Goal: Transaction & Acquisition: Book appointment/travel/reservation

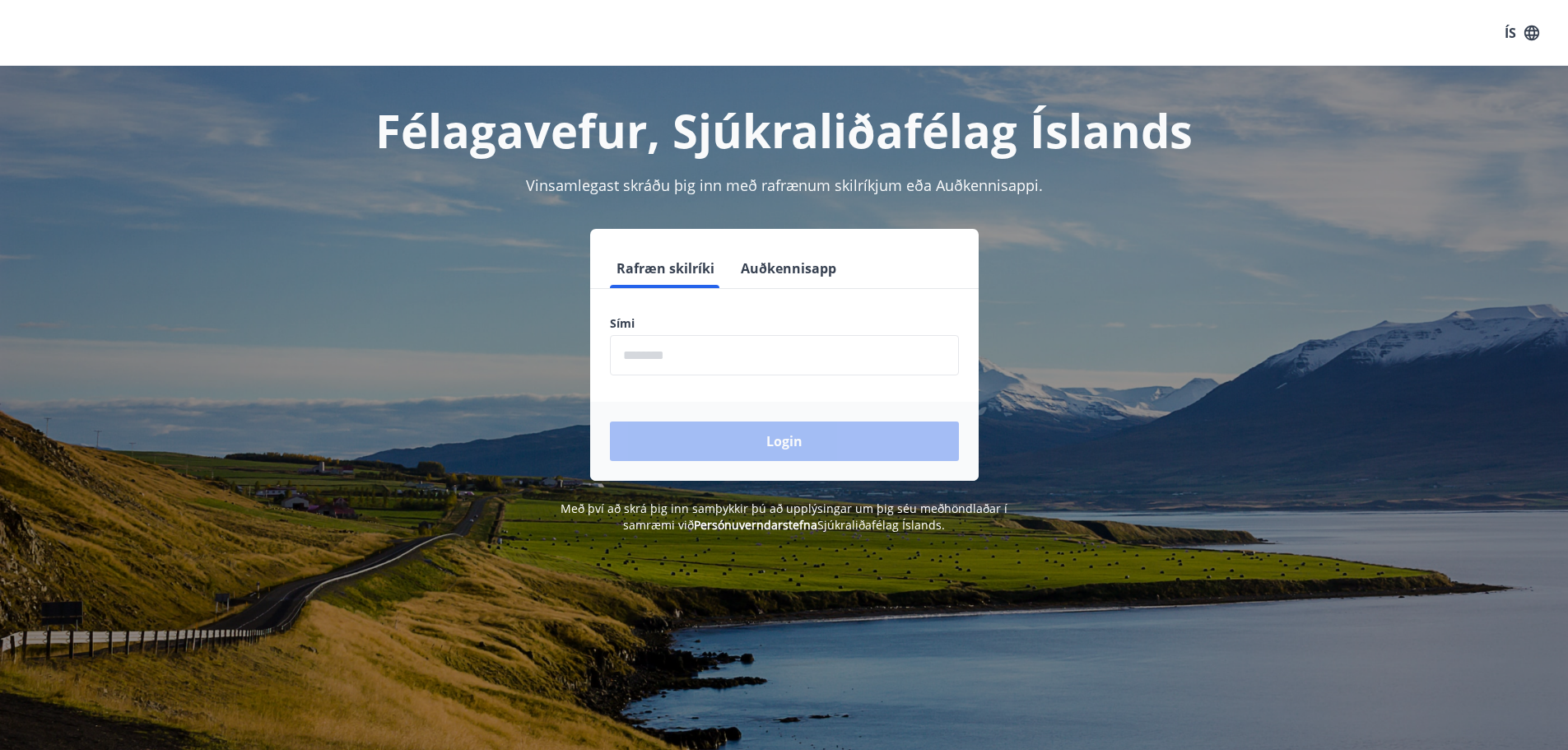
click at [740, 365] on input "phone" at bounding box center [784, 355] width 349 height 40
type input "********"
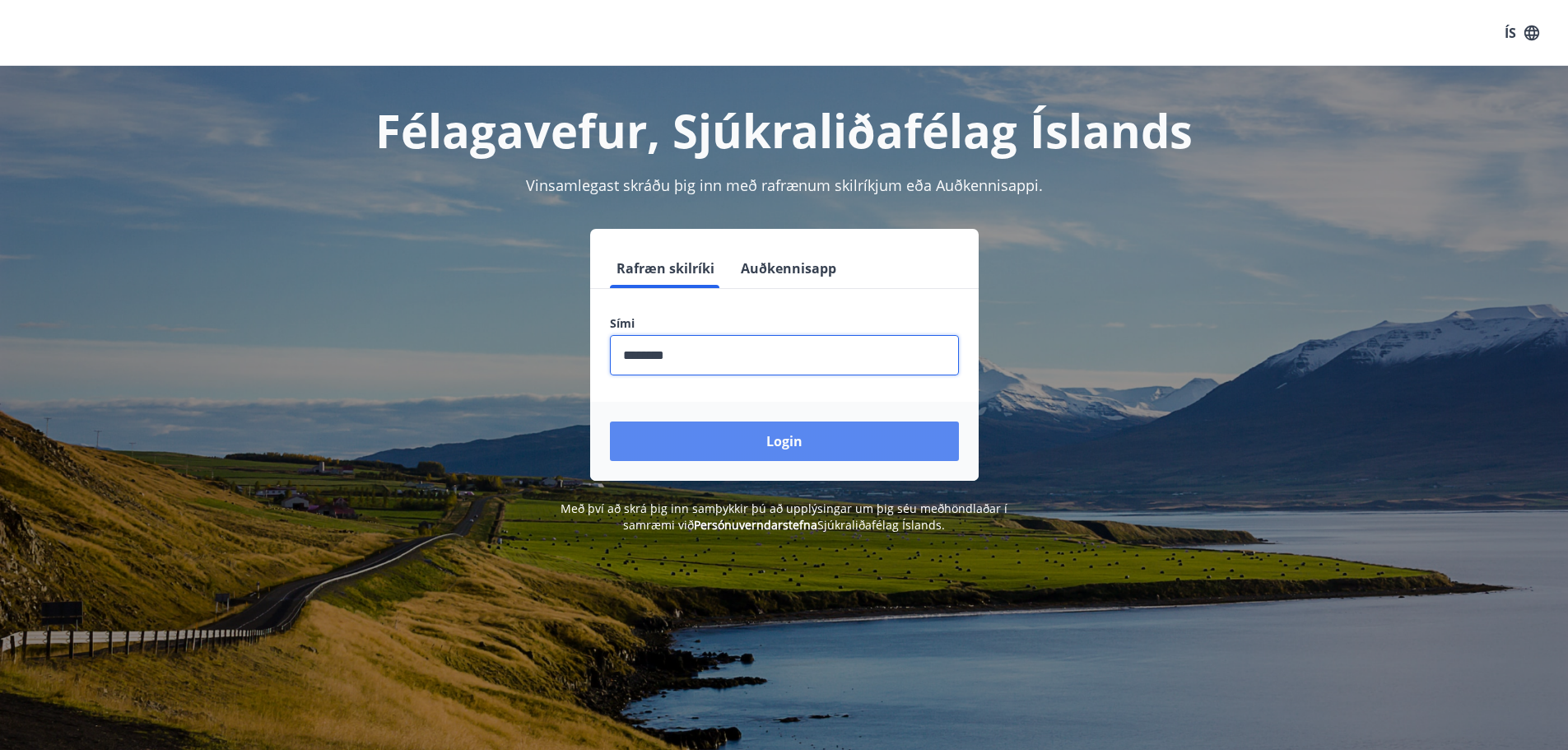
click at [800, 453] on button "Login" at bounding box center [784, 441] width 349 height 39
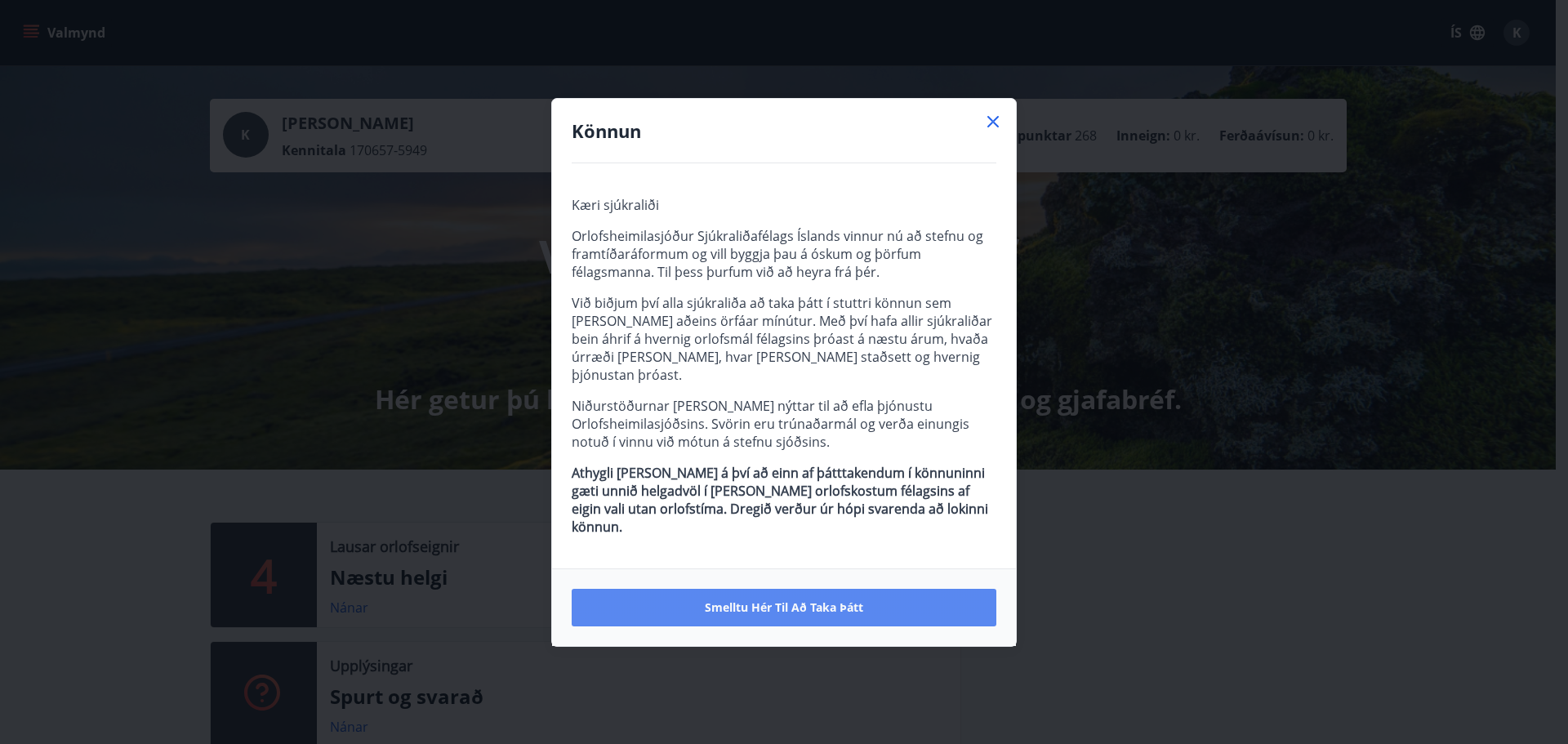
click at [760, 599] on span "Smelltu hér til að taka þátt" at bounding box center [784, 607] width 159 height 17
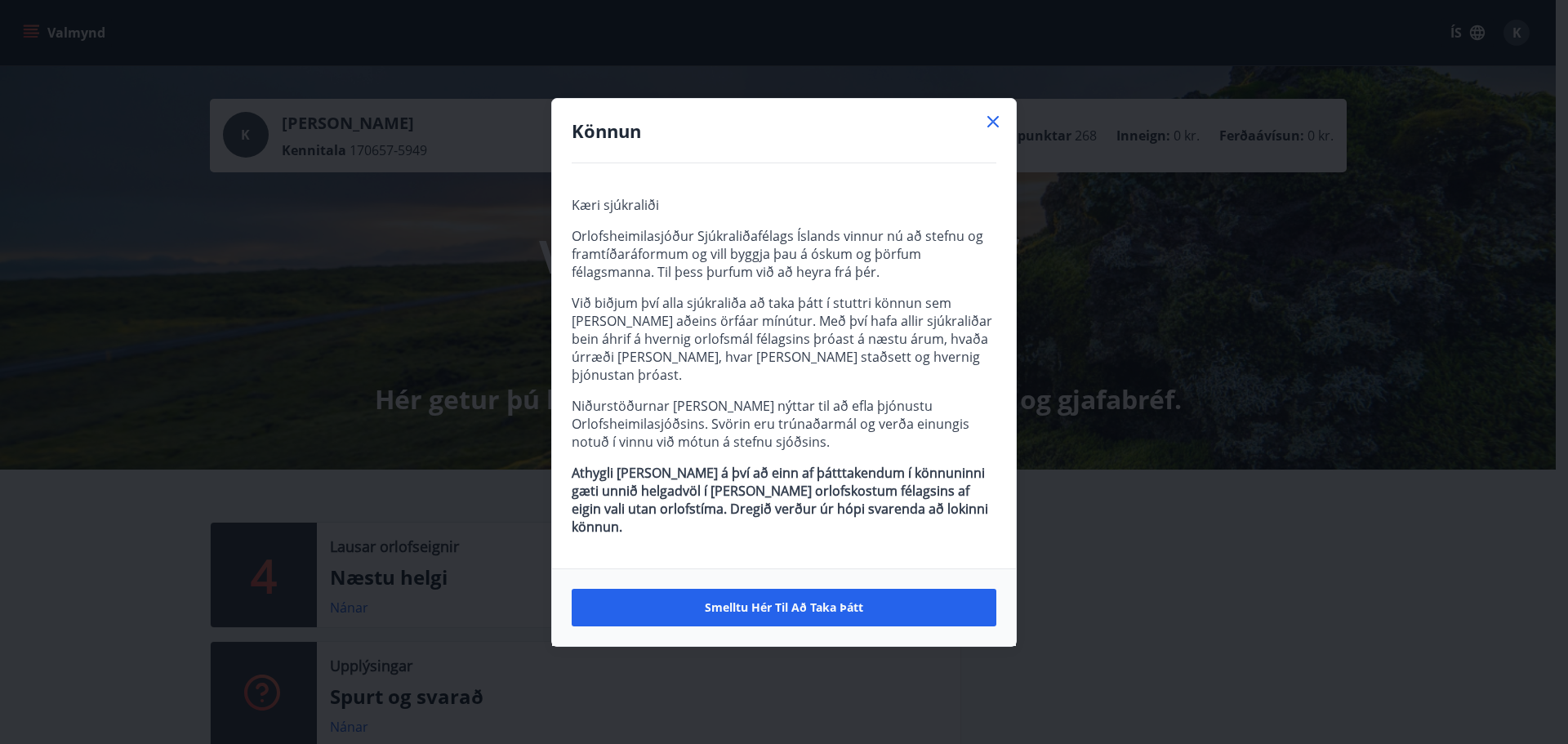
click at [987, 132] on icon at bounding box center [993, 121] width 20 height 20
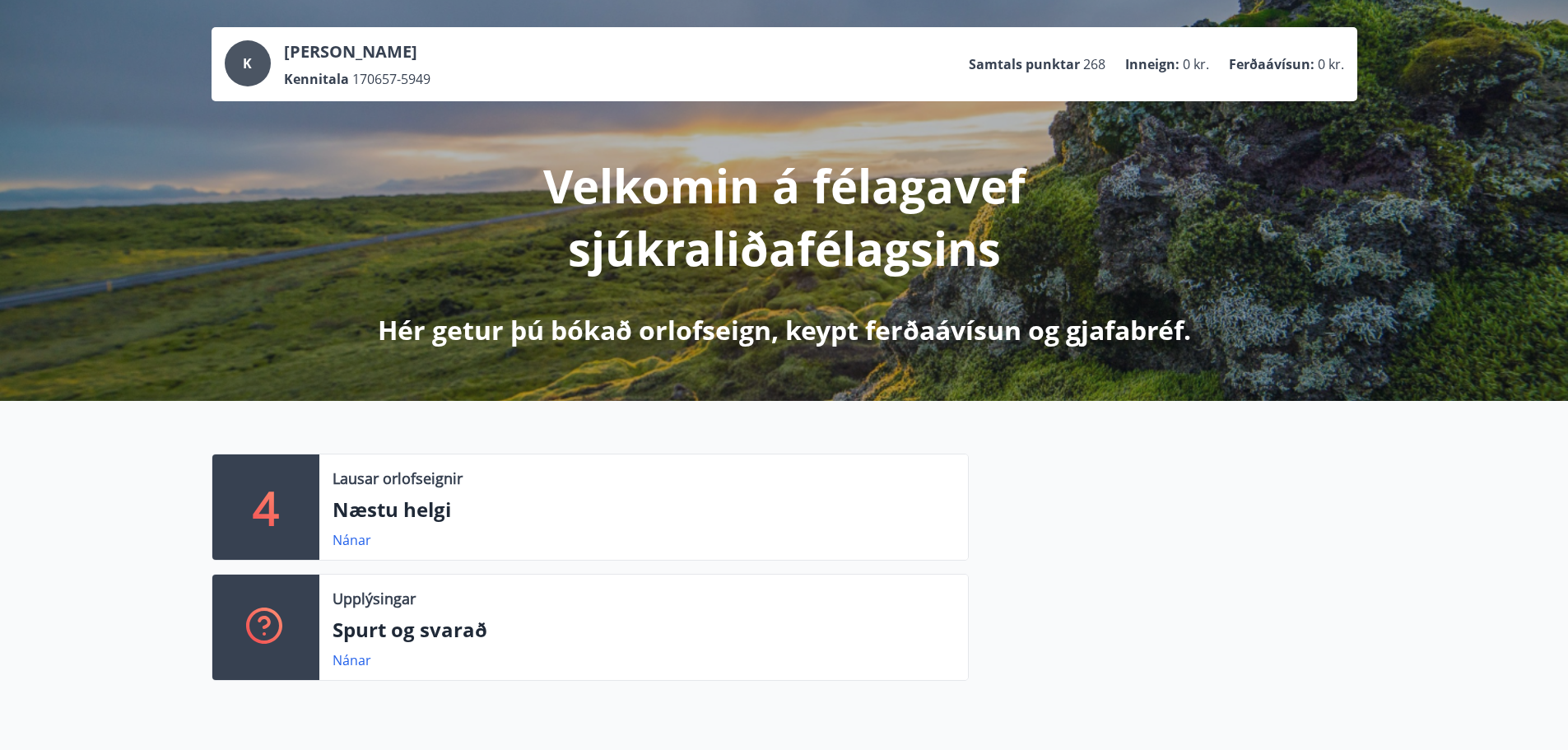
scroll to position [82, 0]
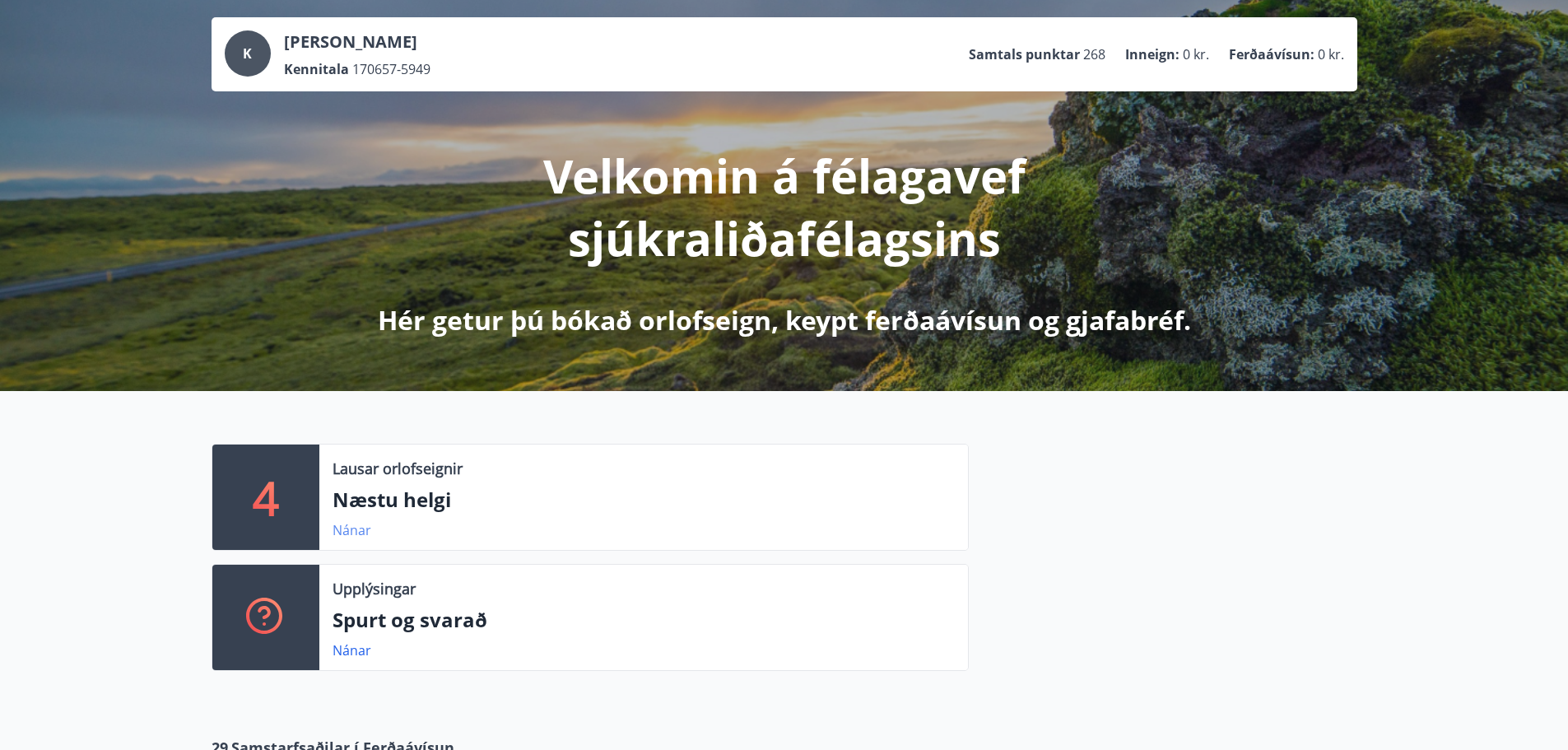
click at [349, 526] on link "Nánar" at bounding box center [351, 530] width 38 height 18
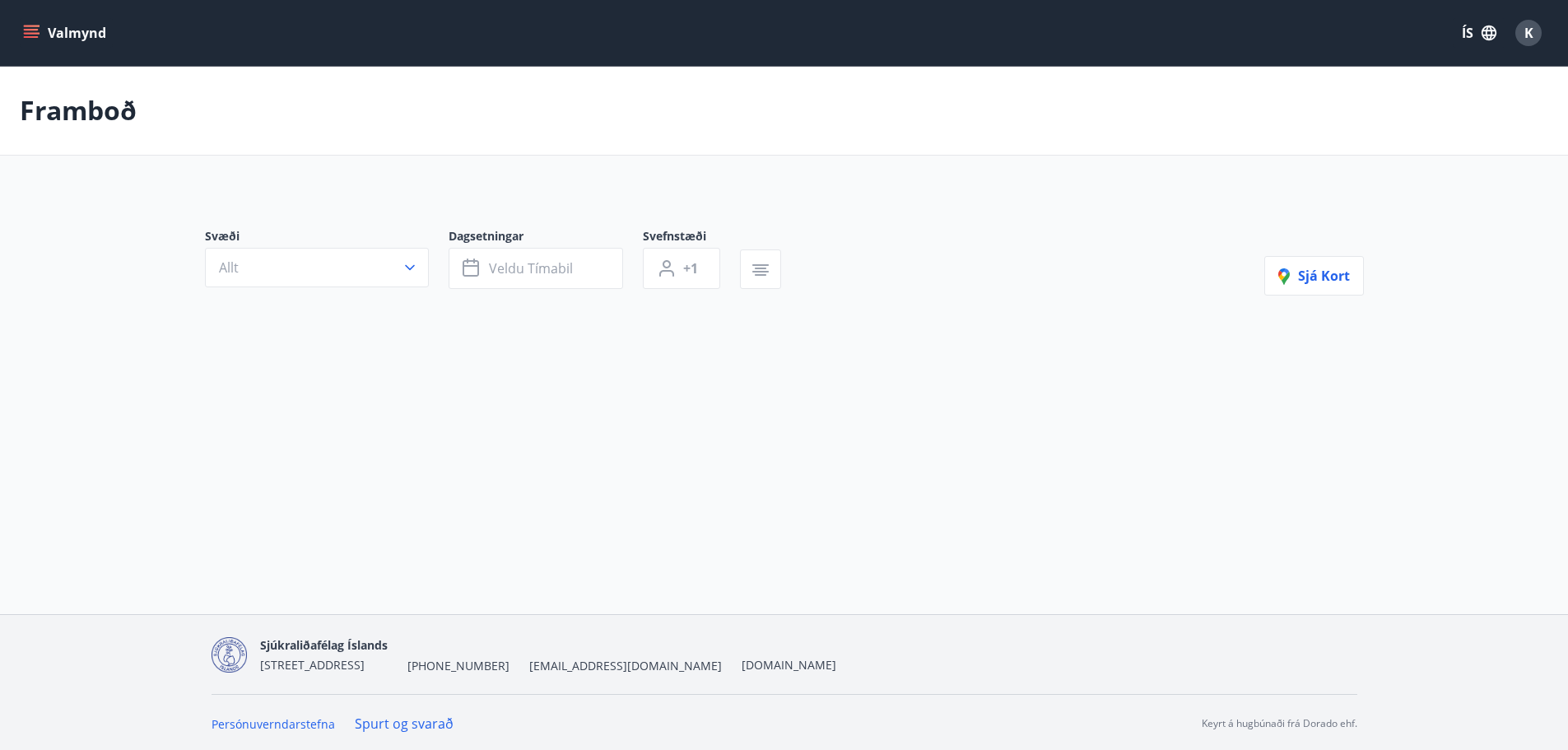
type input "*"
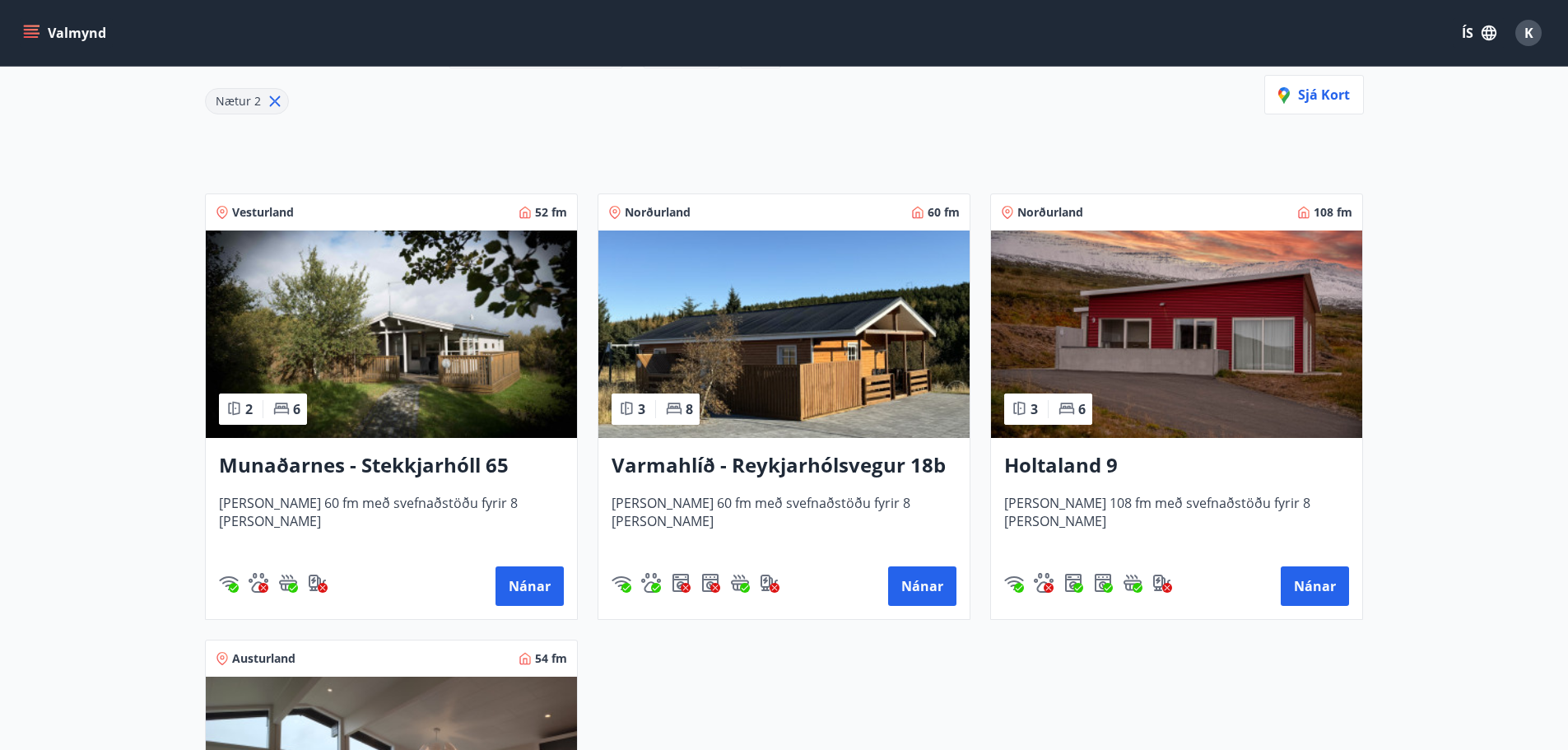
scroll to position [247, 0]
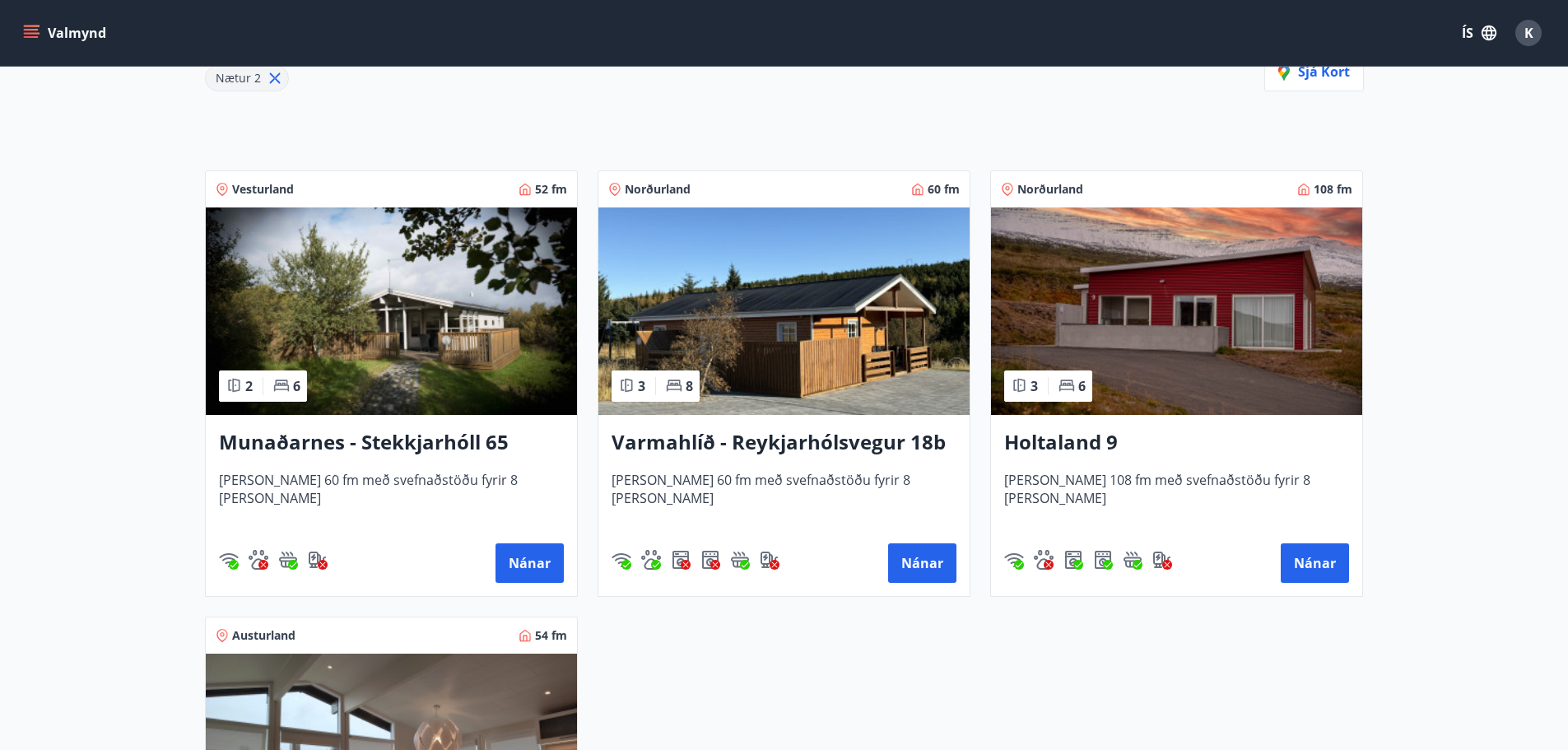
click at [1066, 438] on h3 "Holtaland 9" at bounding box center [1177, 443] width 344 height 30
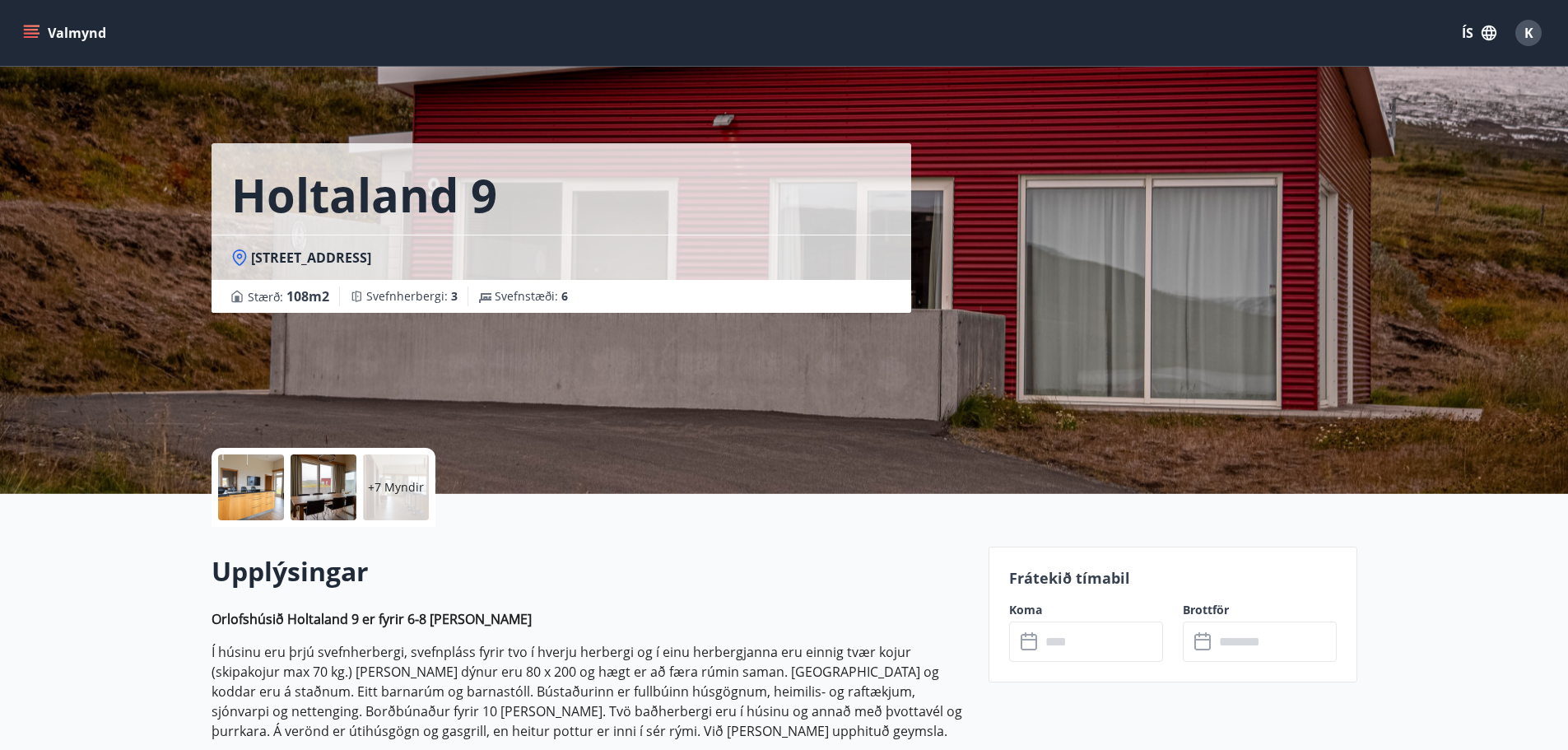
click at [1032, 641] on icon at bounding box center [1030, 641] width 20 height 20
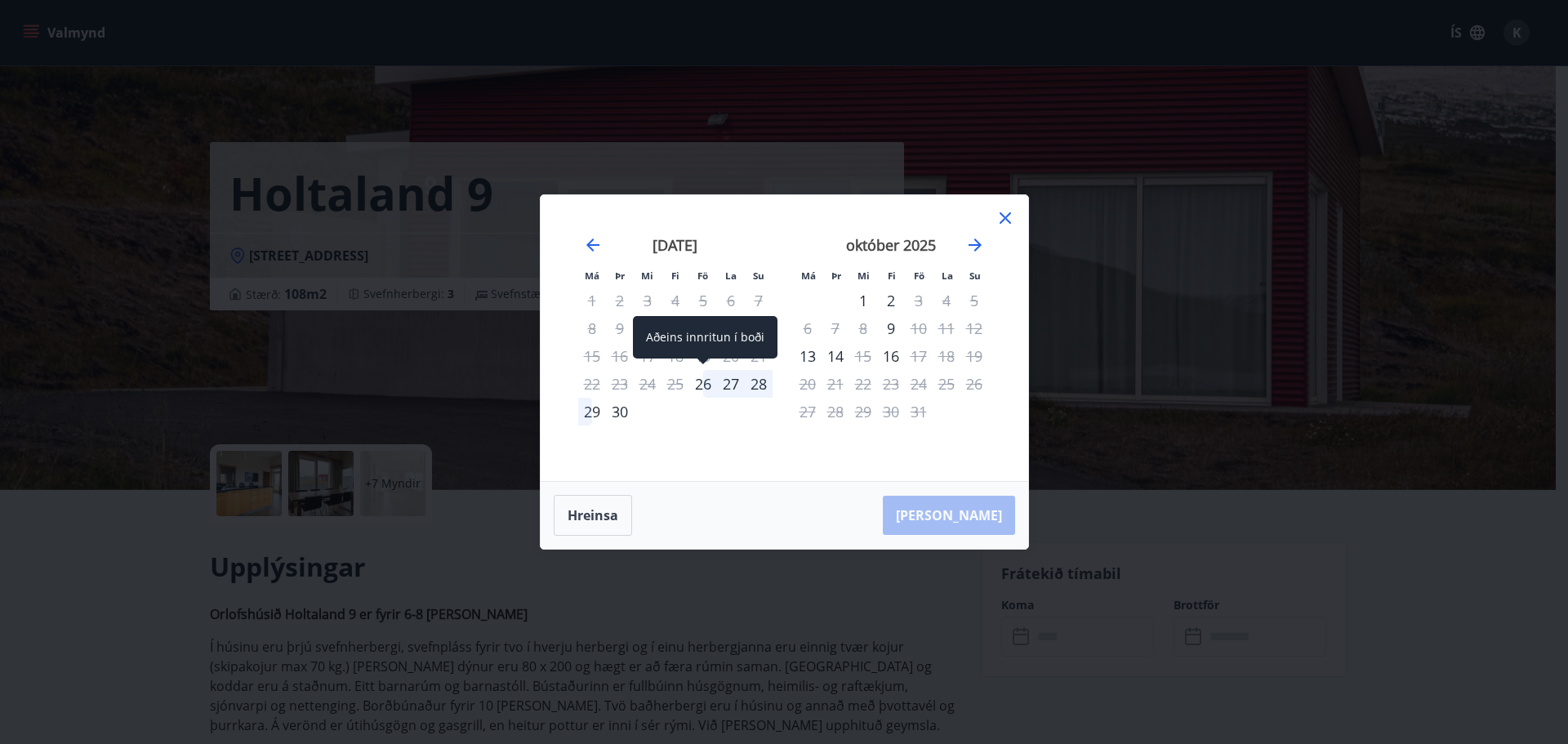
click at [699, 391] on div "26" at bounding box center [703, 384] width 28 height 28
click at [712, 385] on div "26" at bounding box center [703, 384] width 28 height 28
click at [932, 503] on div "Hreinsa Taka Frá" at bounding box center [784, 516] width 488 height 67
click at [966, 514] on div "Hreinsa Taka Frá" at bounding box center [784, 516] width 488 height 67
click at [708, 382] on div "26" at bounding box center [703, 384] width 28 height 28
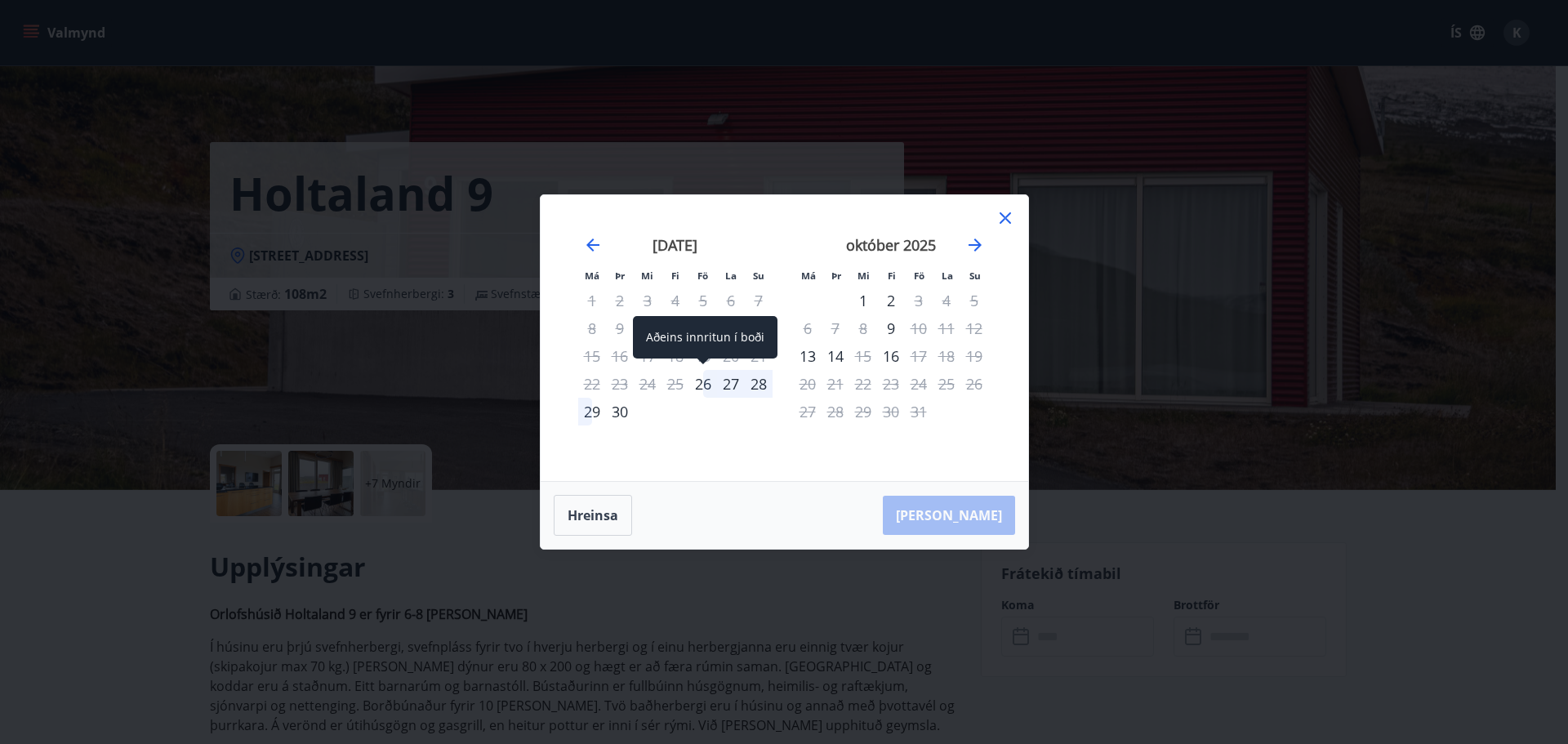
click at [708, 382] on div "26" at bounding box center [703, 384] width 28 height 28
click at [964, 506] on div "Hreinsa Taka Frá" at bounding box center [784, 516] width 488 height 67
click at [606, 519] on button "Hreinsa" at bounding box center [593, 516] width 78 height 41
click at [607, 518] on button "Hreinsa" at bounding box center [593, 516] width 78 height 41
click at [717, 378] on div "27" at bounding box center [731, 384] width 28 height 28
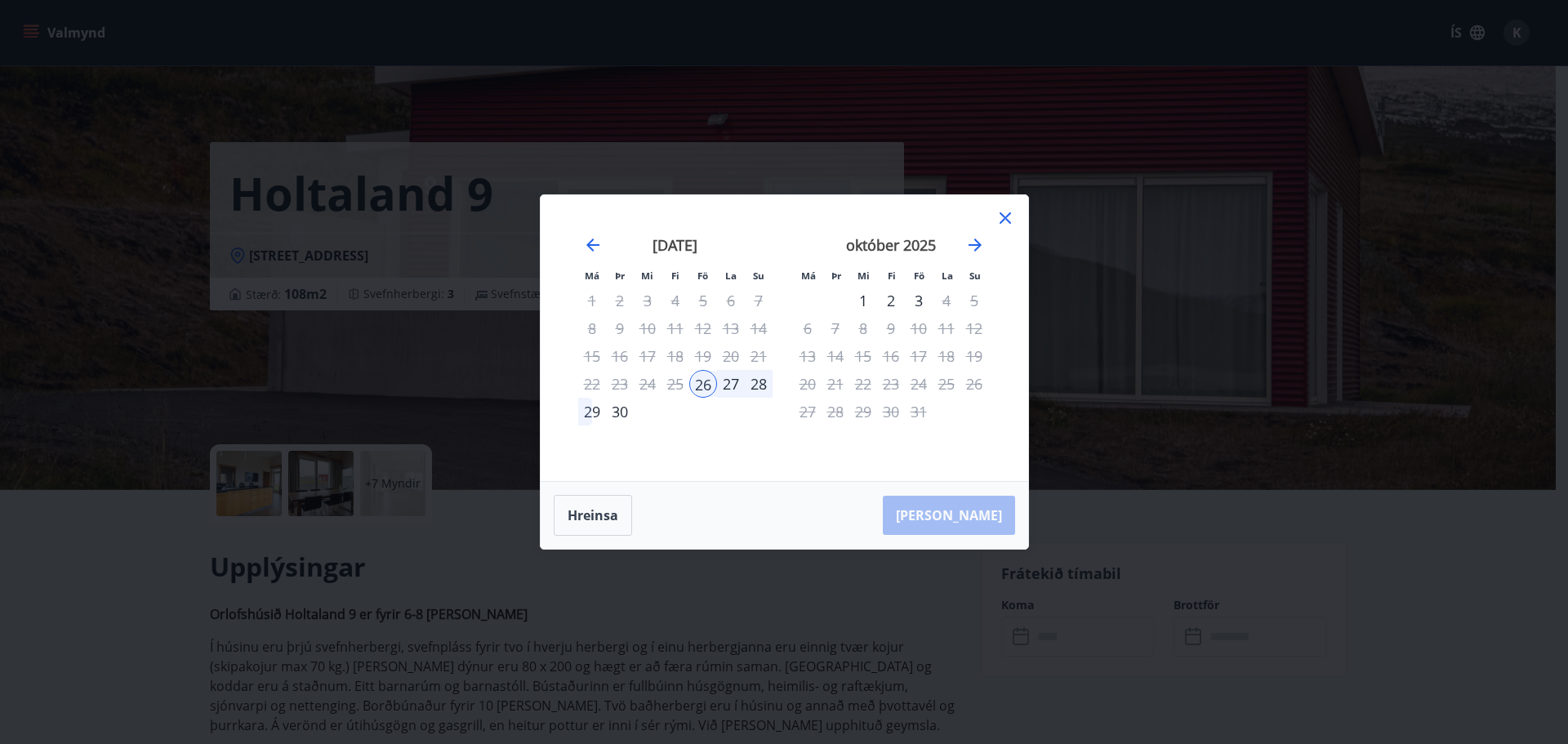
click at [593, 411] on div "29" at bounding box center [593, 411] width 28 height 28
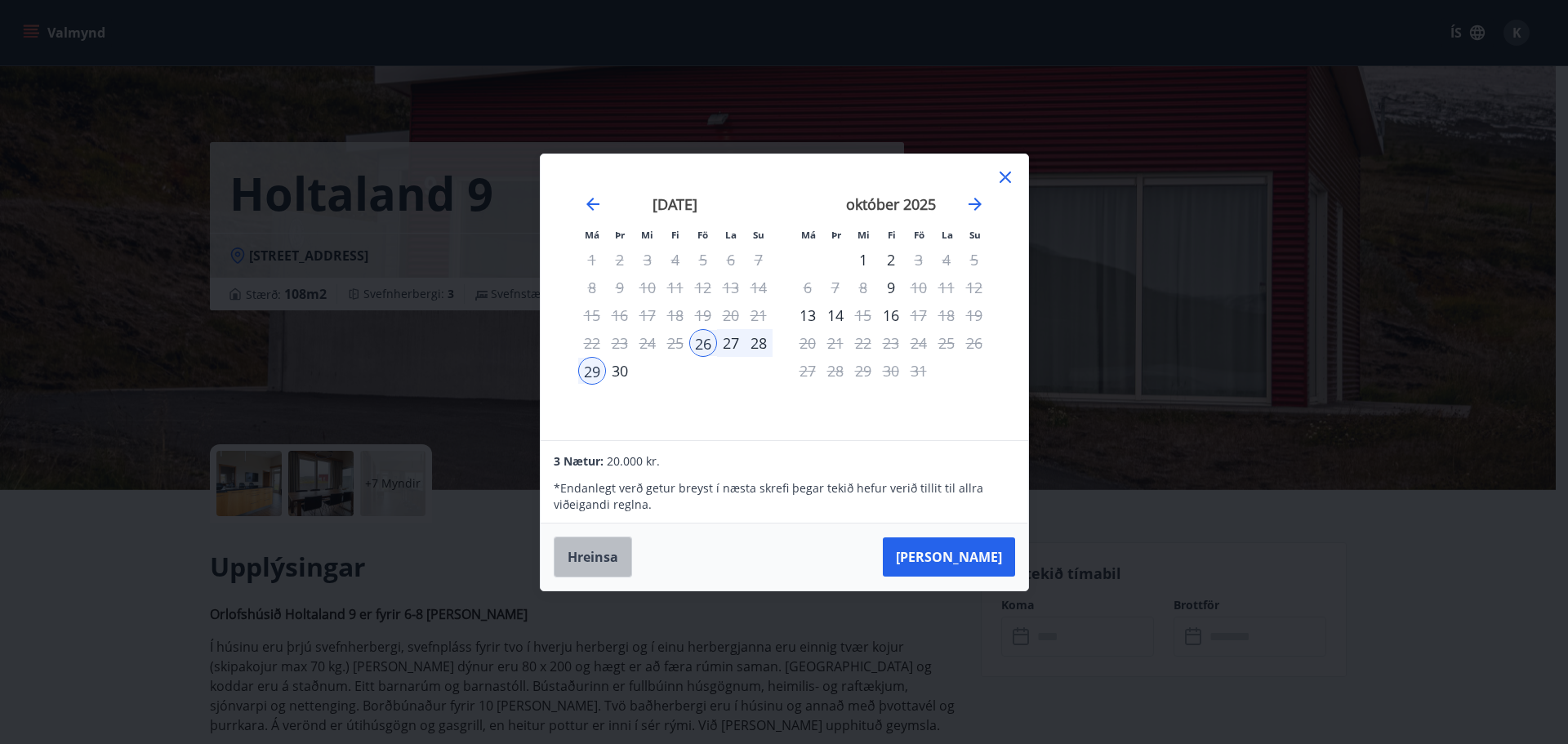
click at [587, 564] on button "Hreinsa" at bounding box center [593, 557] width 78 height 41
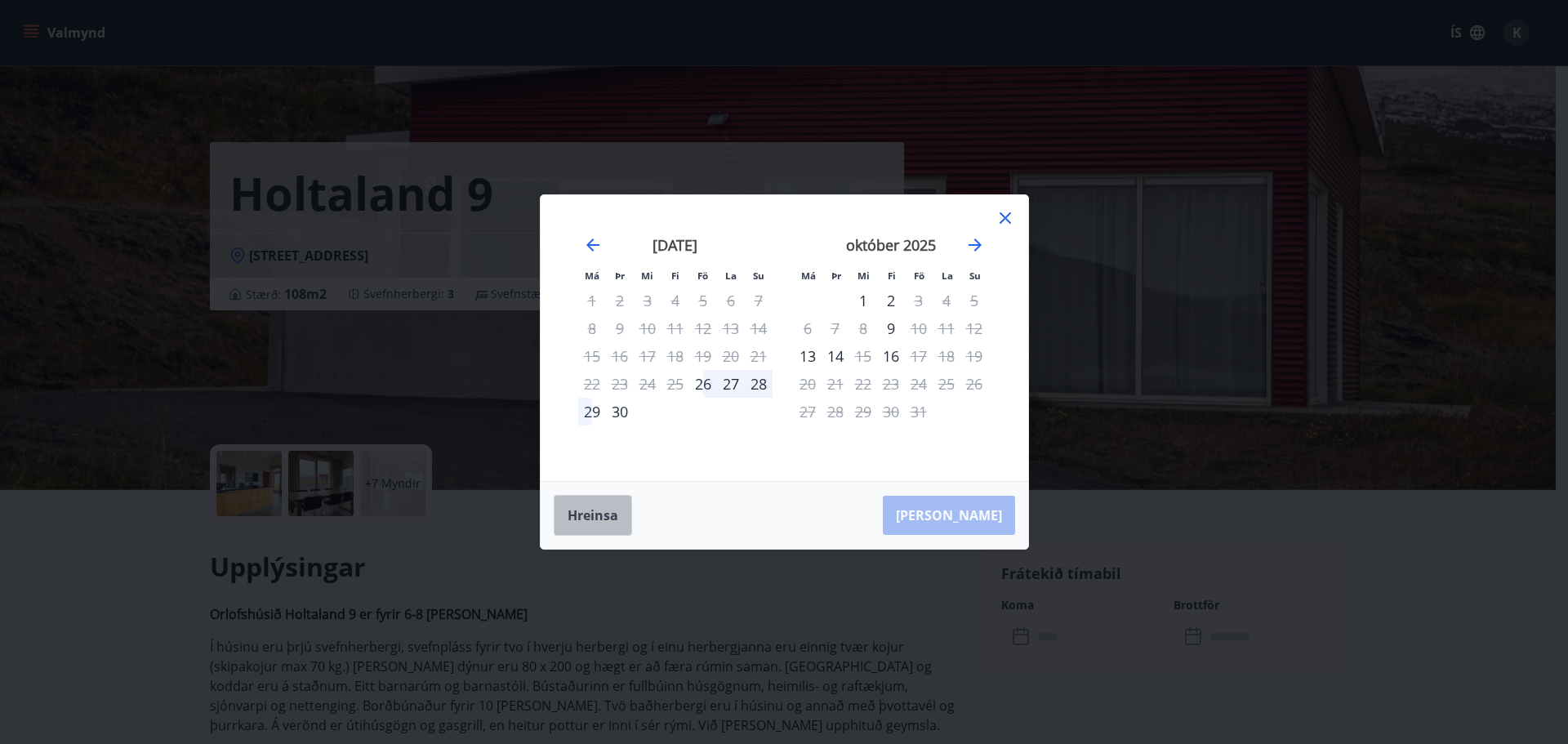
click at [593, 510] on button "Hreinsa" at bounding box center [593, 516] width 78 height 41
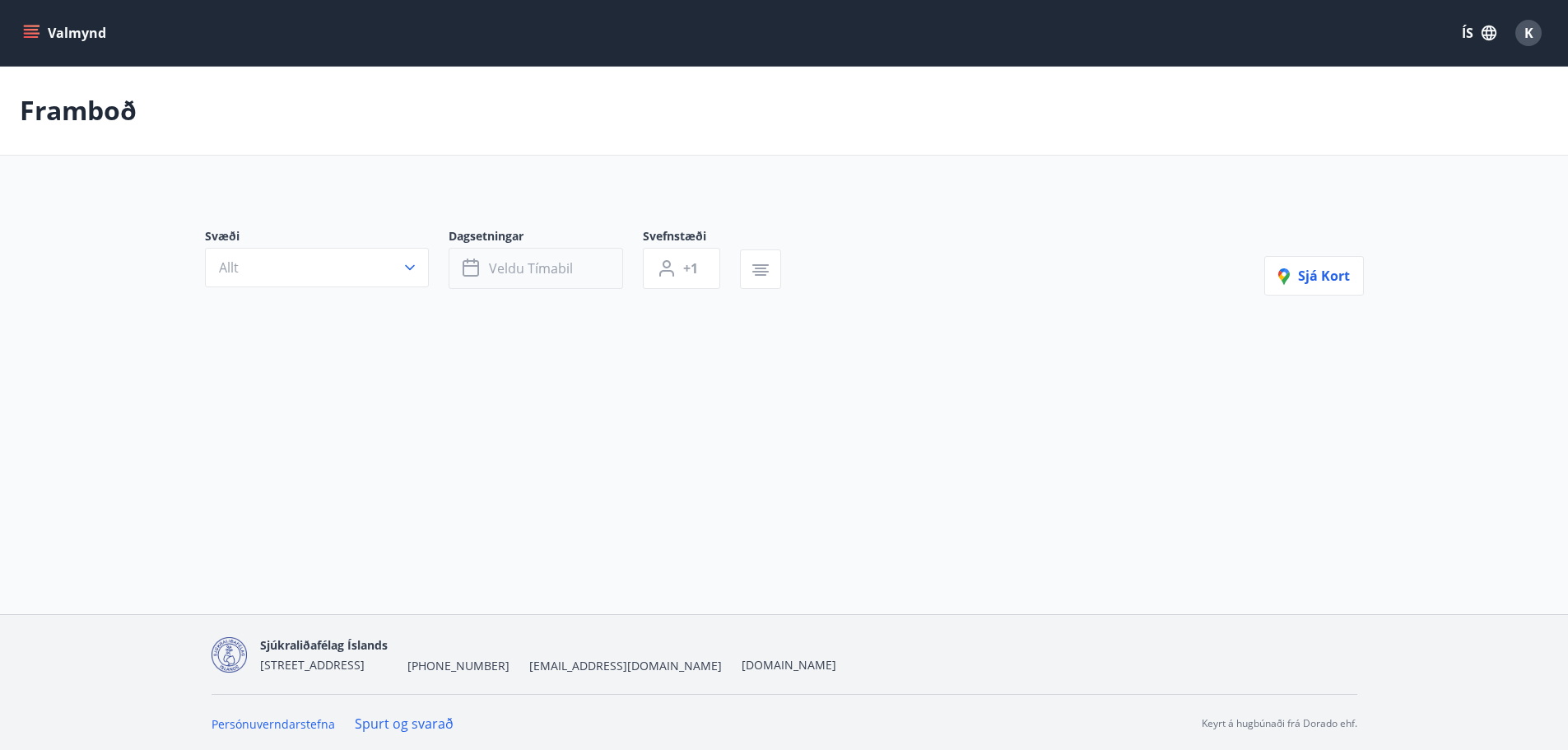
type input "*"
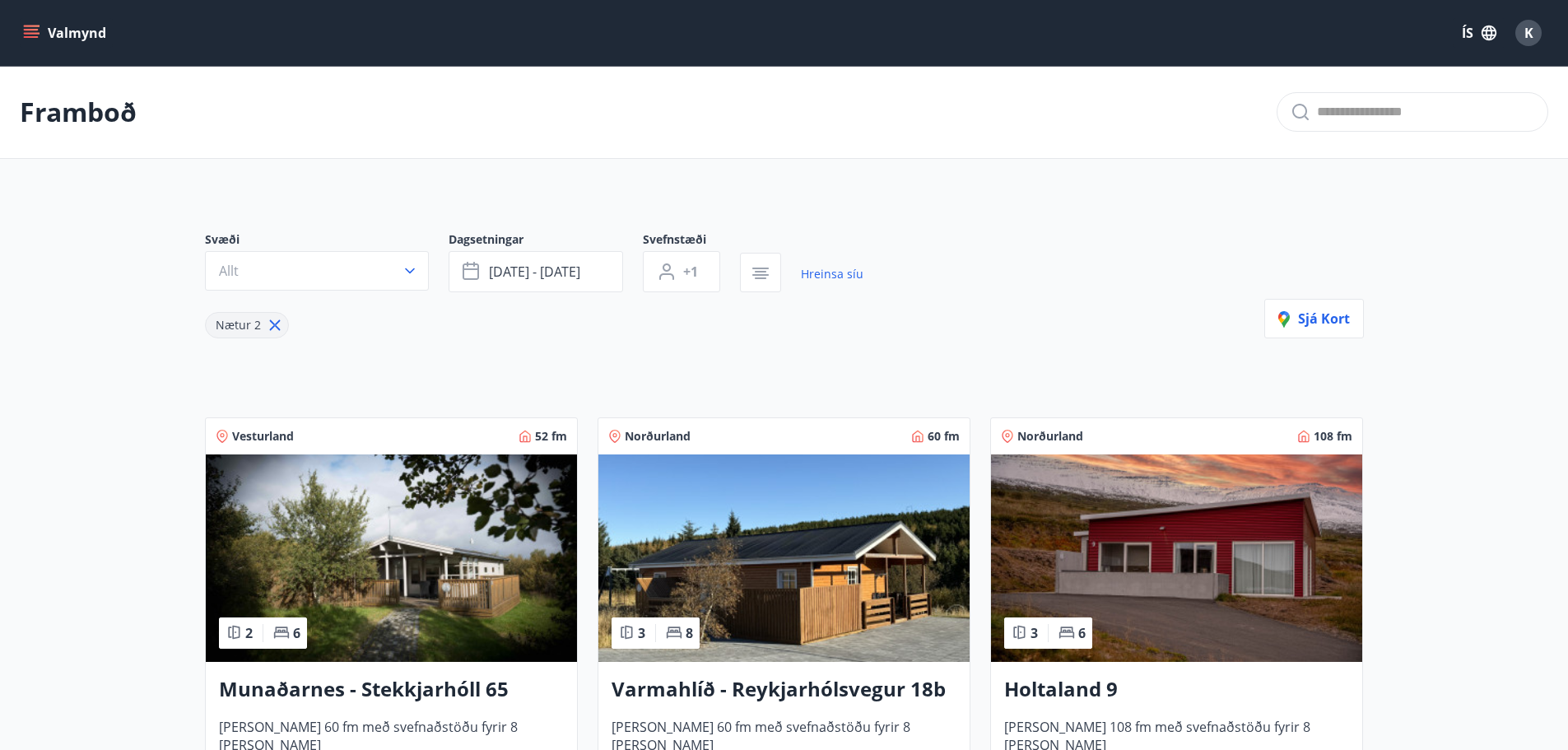
click at [37, 37] on icon "menu" at bounding box center [32, 37] width 15 height 2
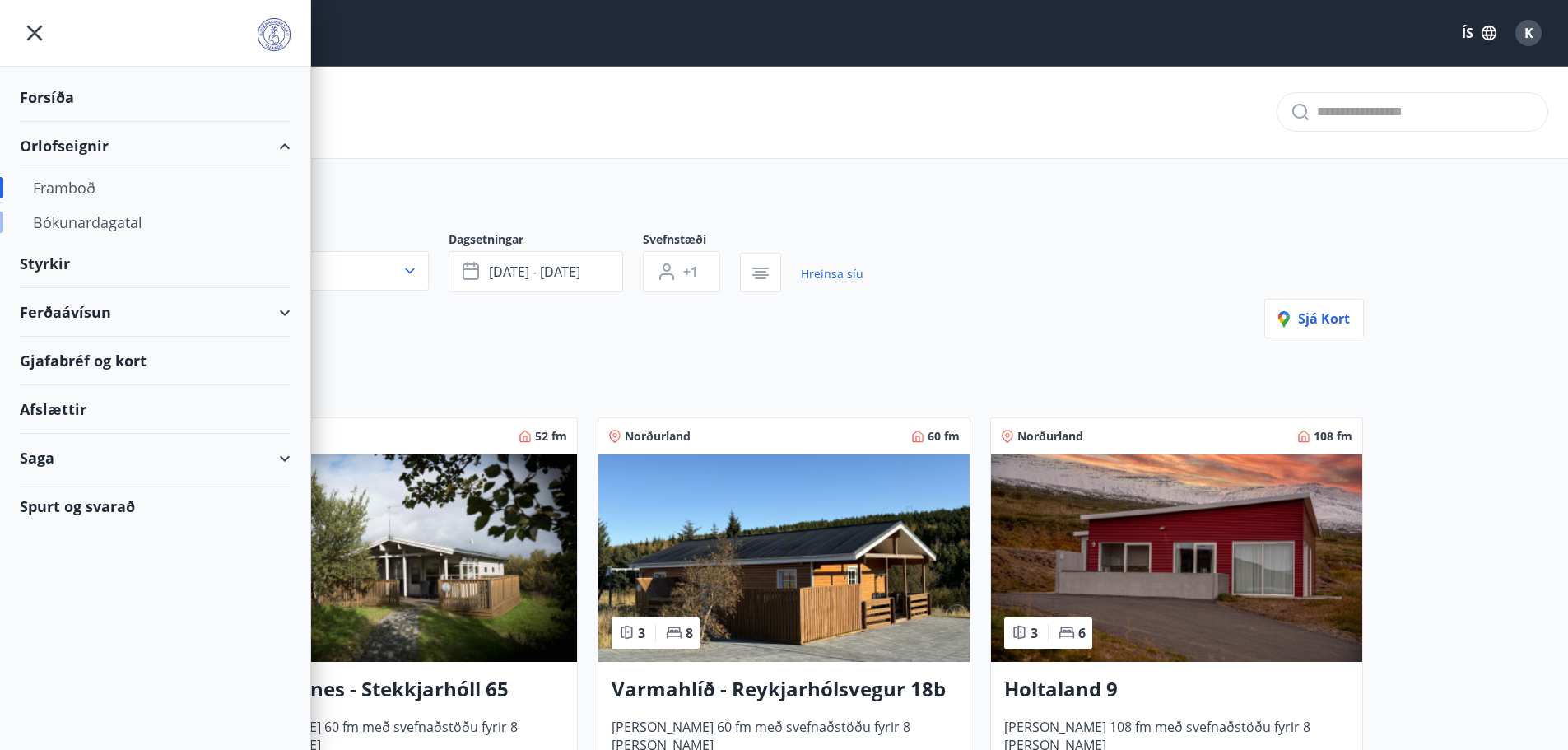
click at [125, 230] on div "Bókunardagatal" at bounding box center [154, 222] width 244 height 35
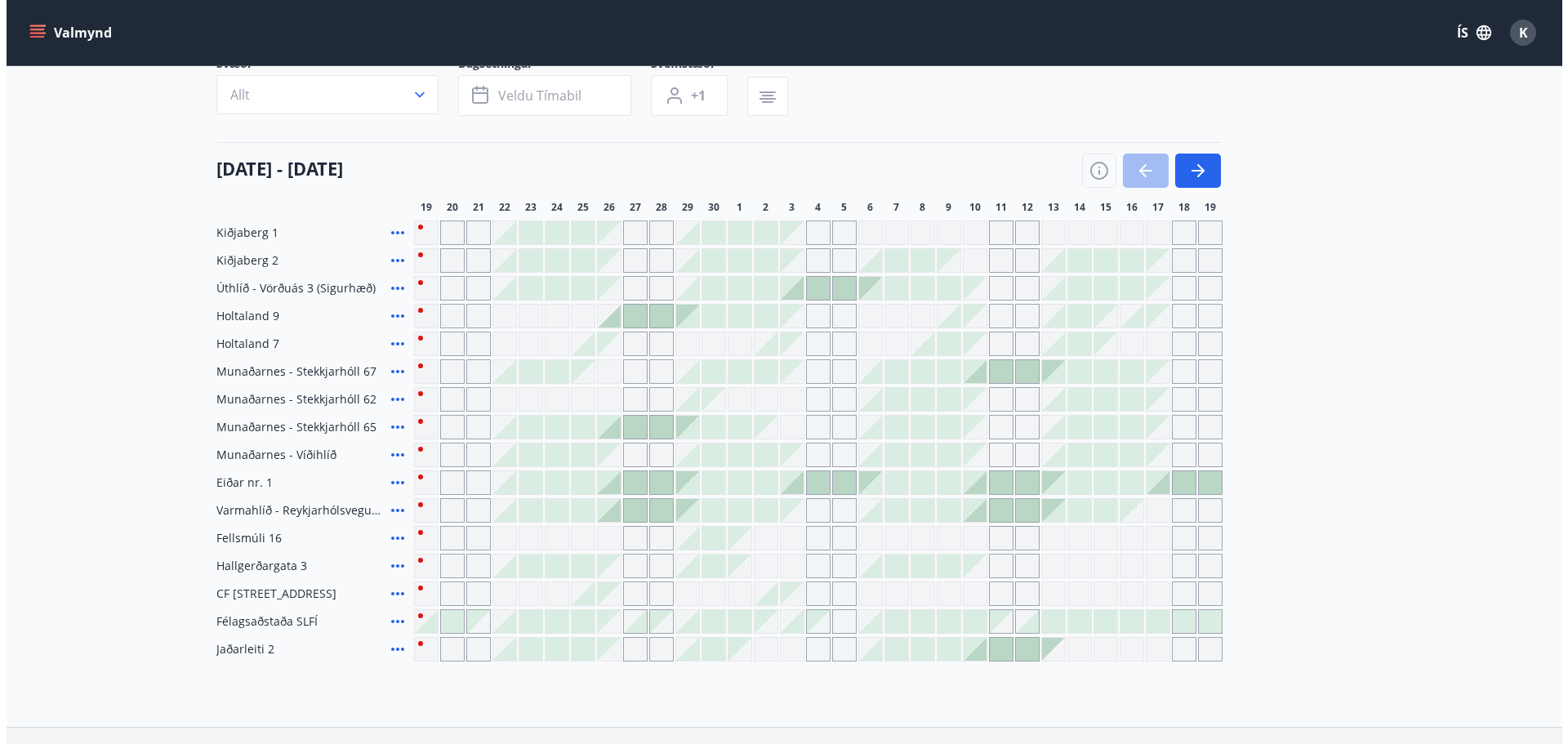
scroll to position [163, 0]
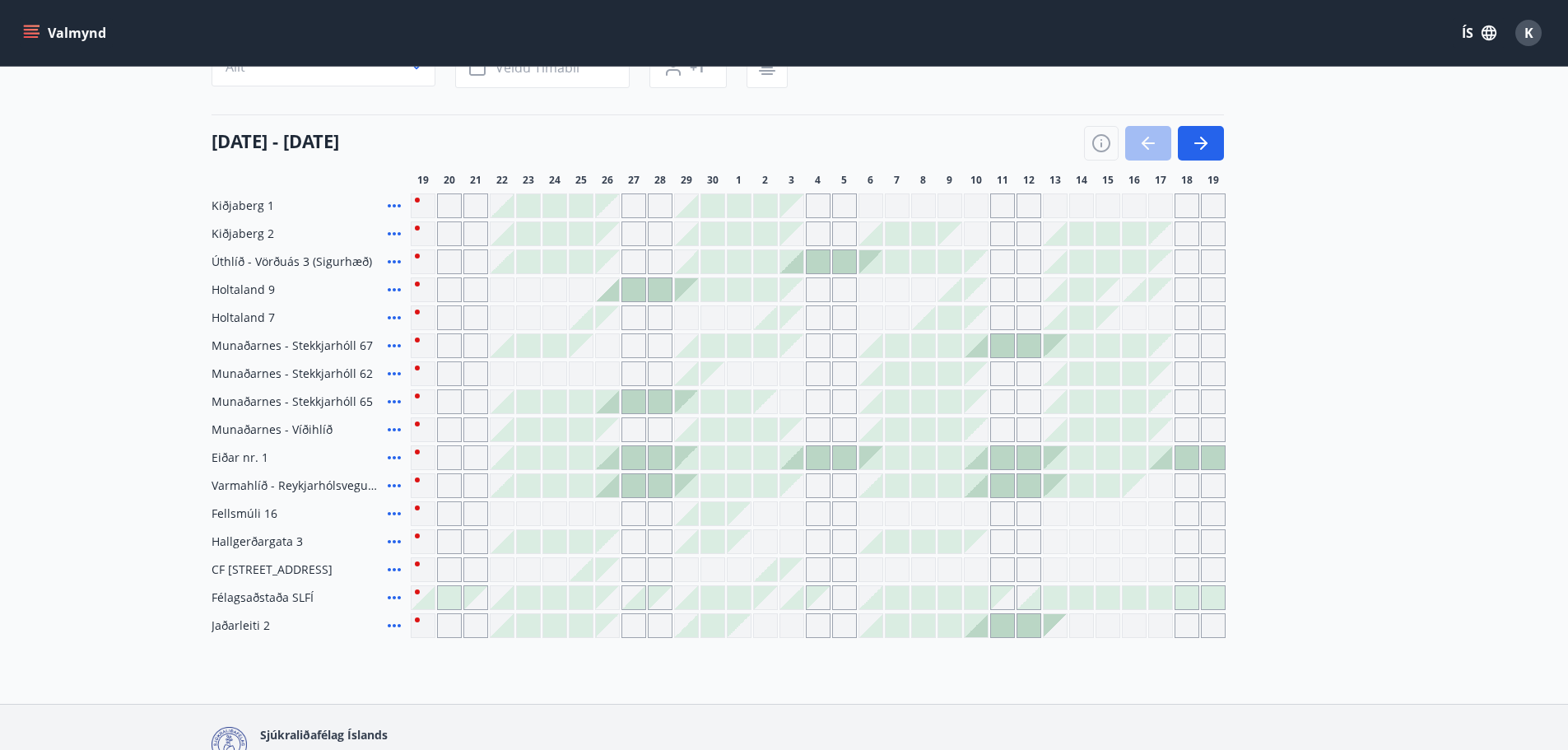
click at [403, 316] on icon at bounding box center [394, 317] width 20 height 20
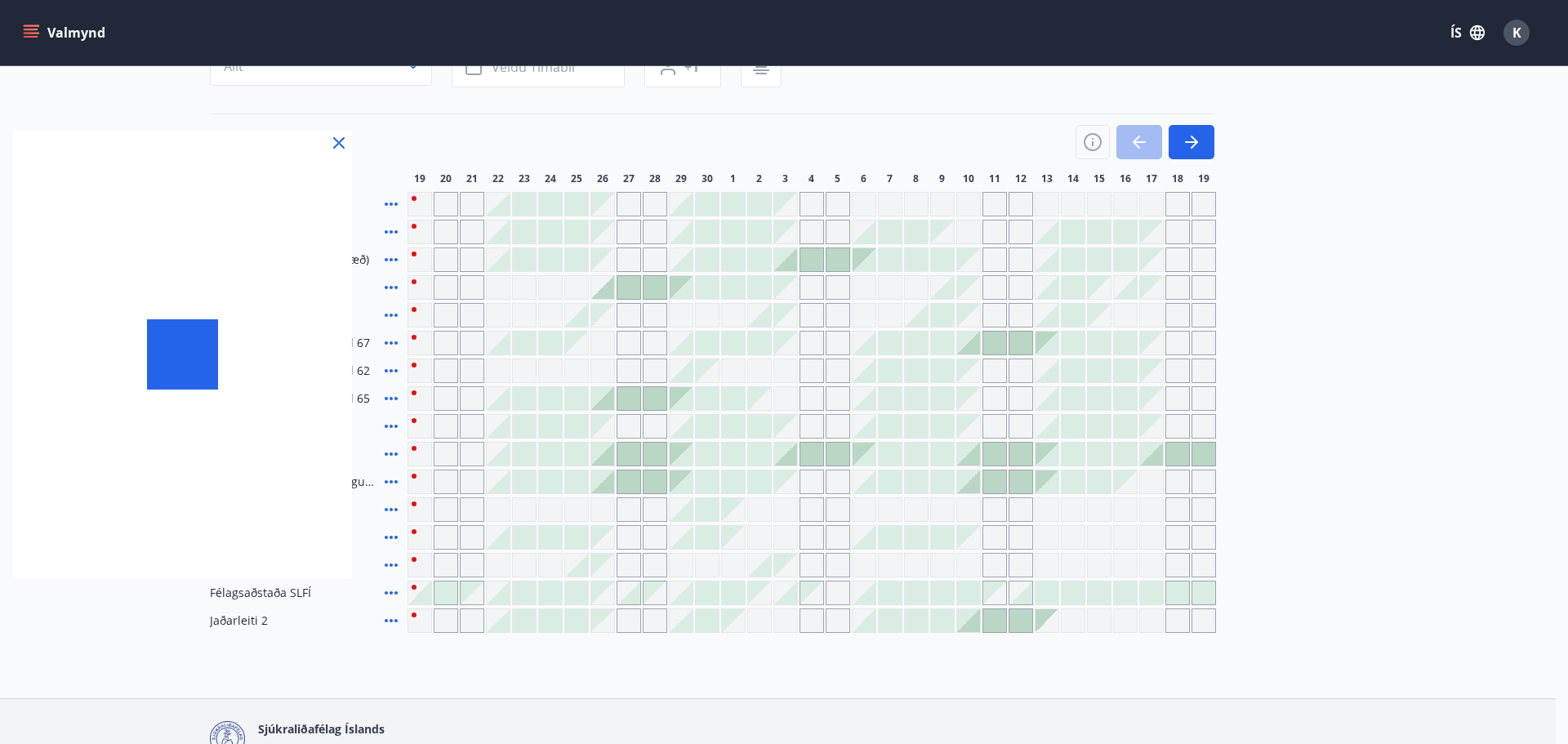
click at [392, 315] on div at bounding box center [784, 372] width 1568 height 744
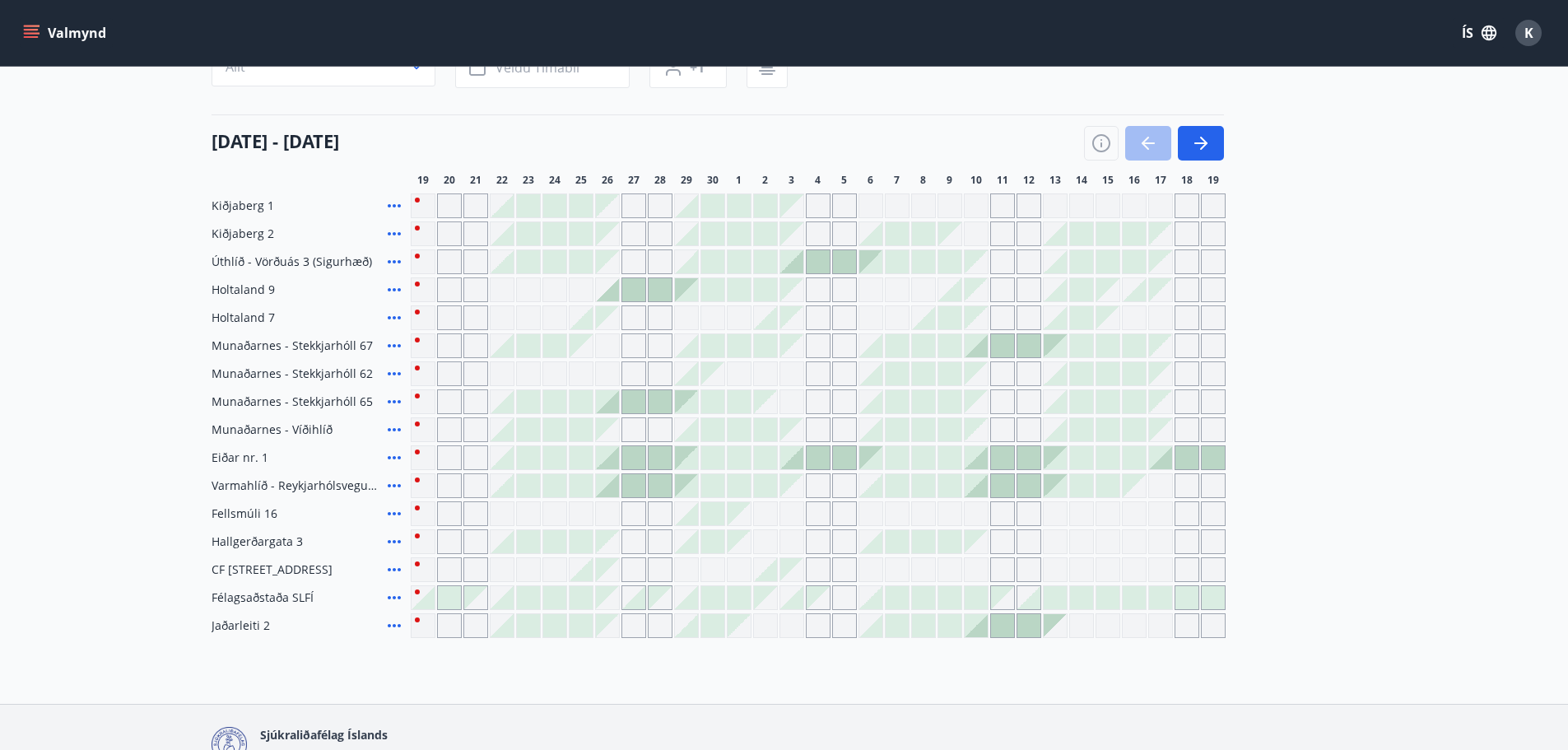
click at [395, 317] on icon at bounding box center [394, 318] width 13 height 4
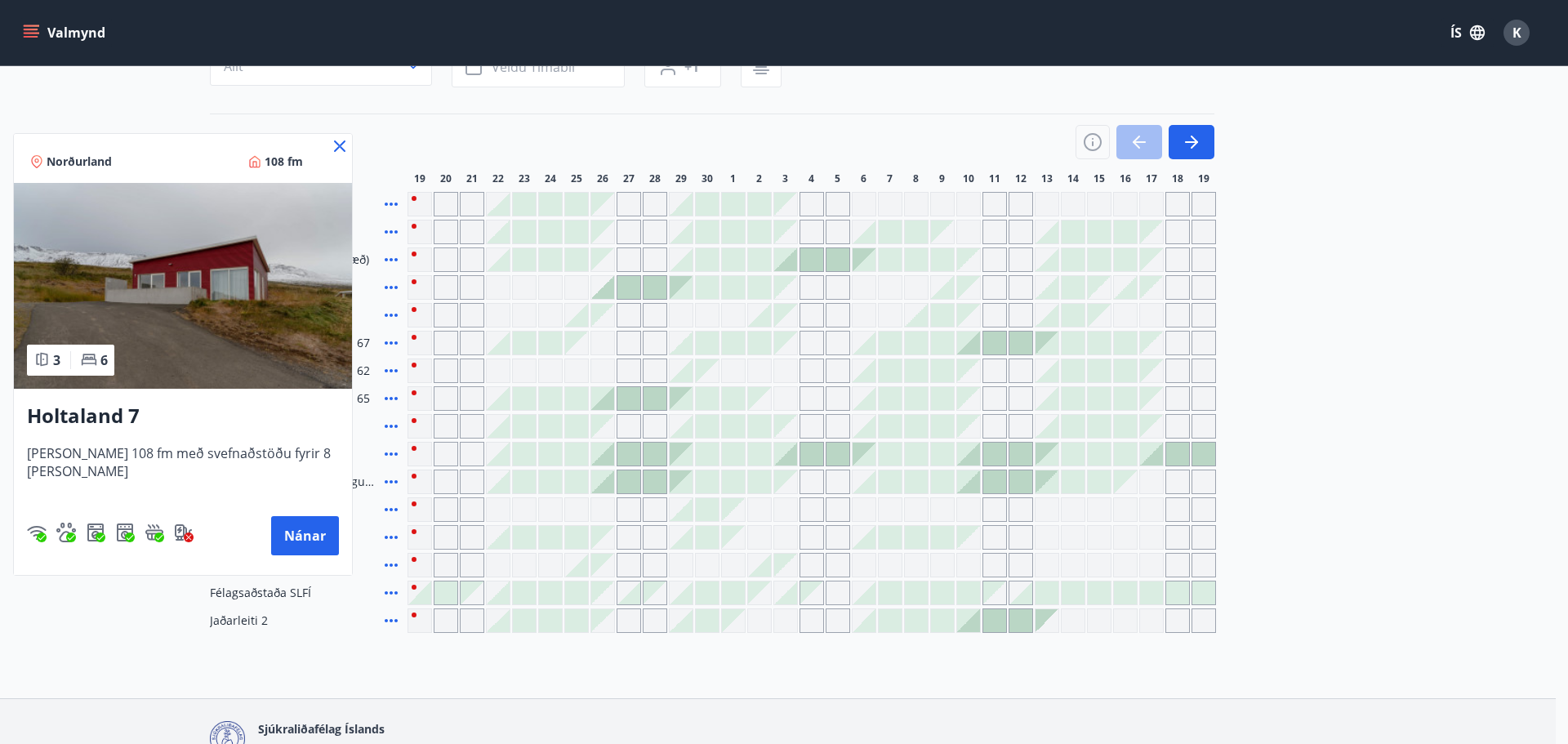
click at [1365, 418] on div at bounding box center [784, 372] width 1568 height 744
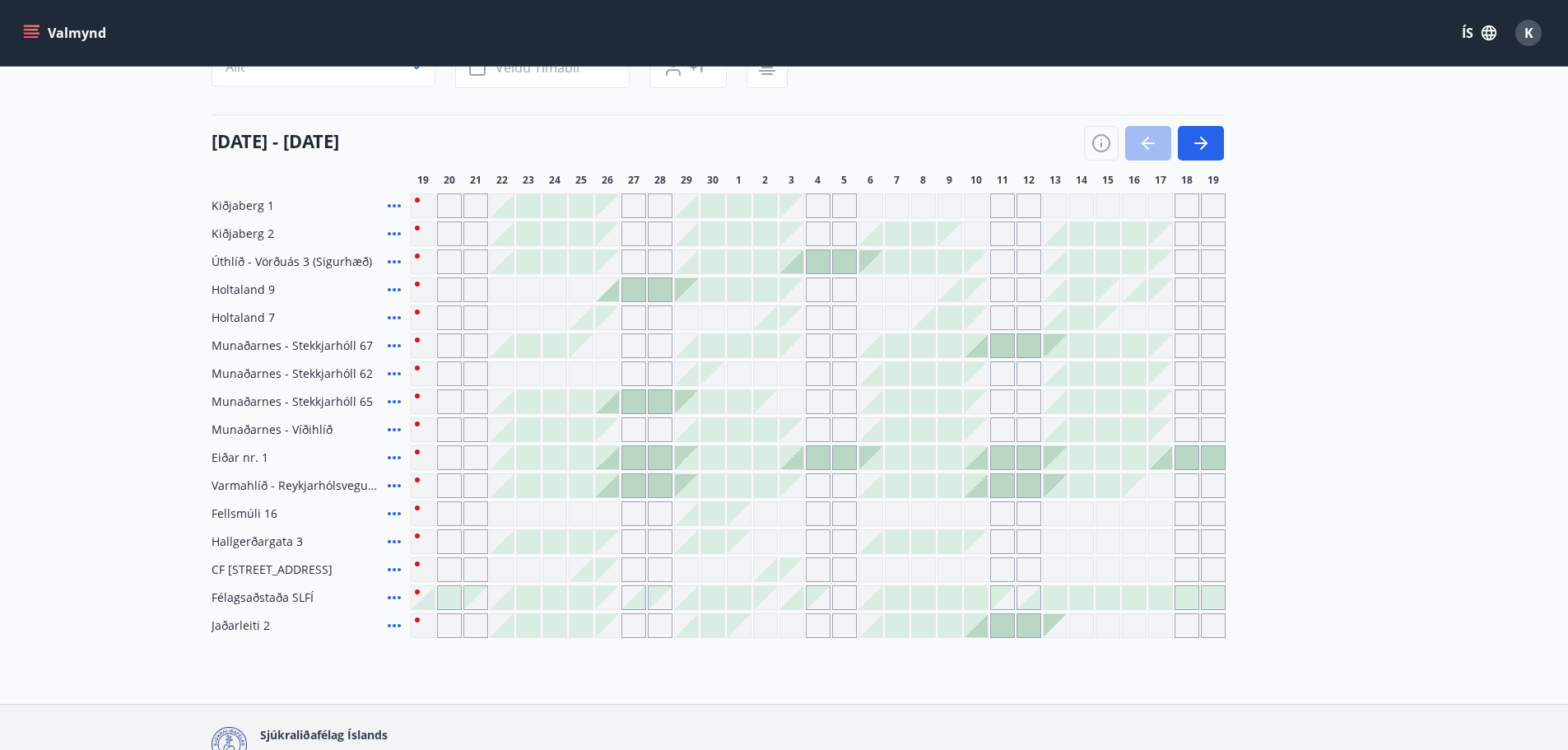
click at [609, 324] on div "Gráir dagar eru ekki bókanlegir" at bounding box center [608, 317] width 23 height 23
click at [748, 323] on div "Gráir dagar eru ekki bókanlegir" at bounding box center [740, 317] width 24 height 24
click at [605, 294] on div at bounding box center [608, 289] width 23 height 23
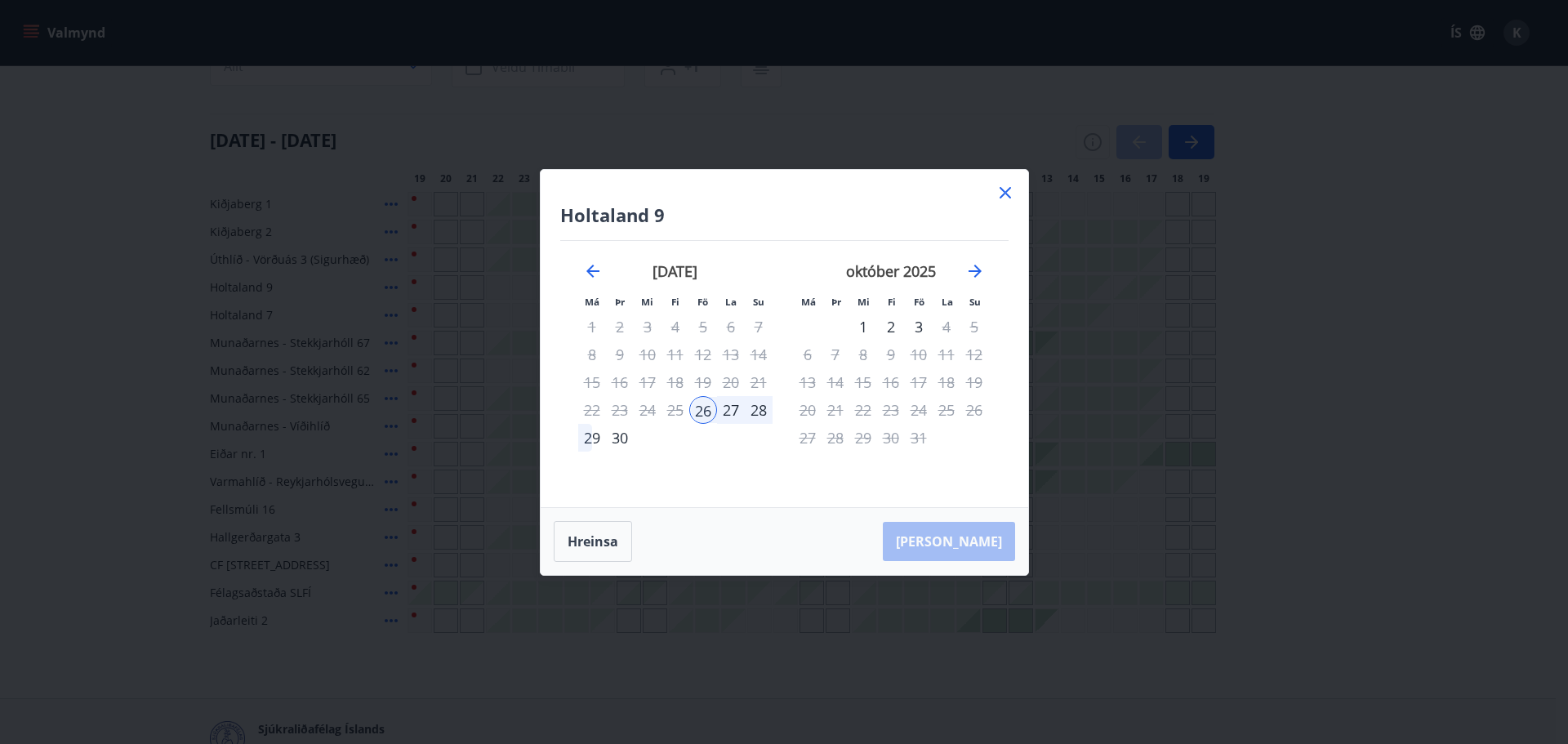
click at [587, 439] on div "29" at bounding box center [593, 437] width 28 height 28
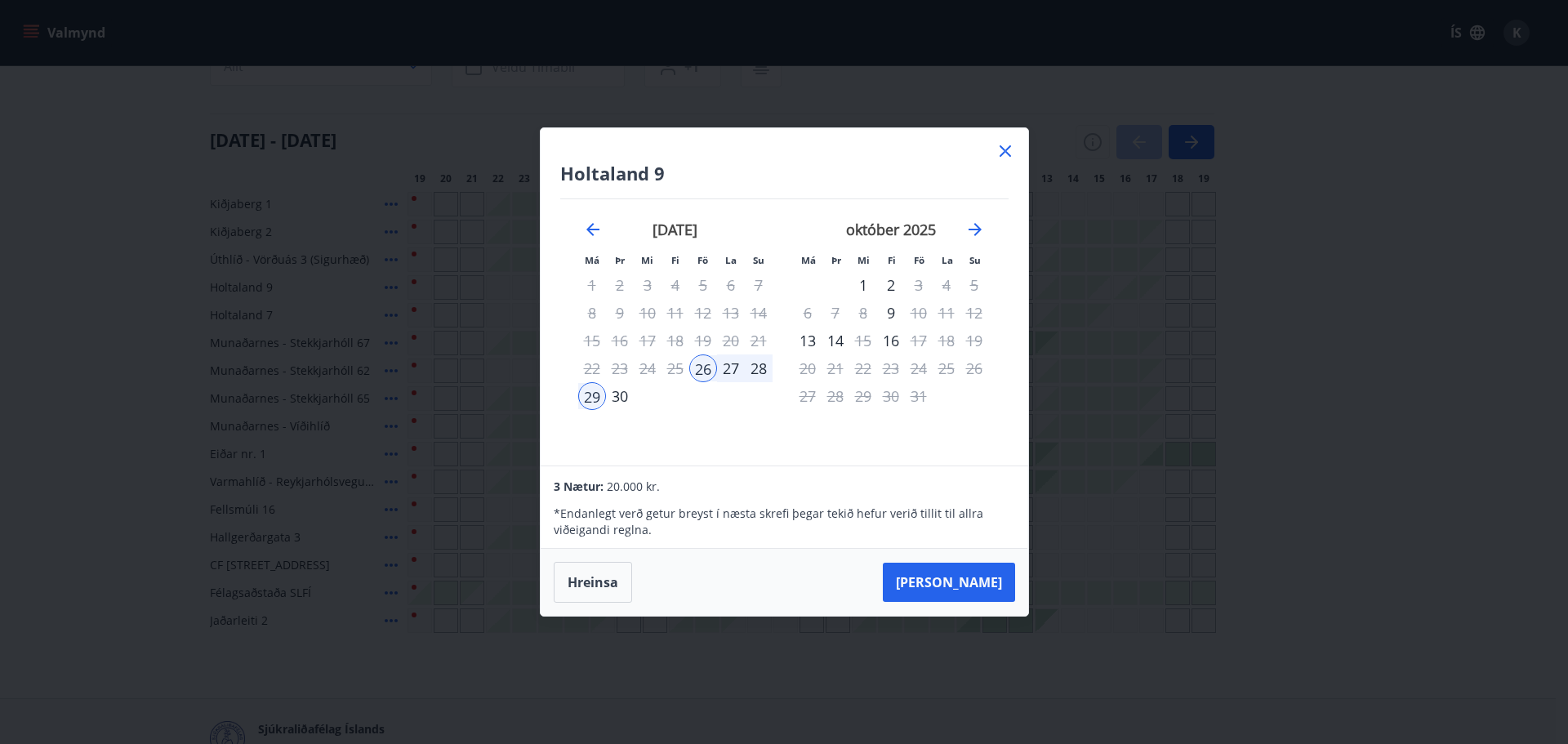
click at [699, 430] on div "september 2025 1 2 3 4 5 6 7 8 9 10 11 12 13 14 15 16 17 18 19 20 21 22 23 24 2…" at bounding box center [675, 333] width 216 height 268
click at [620, 404] on div "30" at bounding box center [621, 397] width 28 height 28
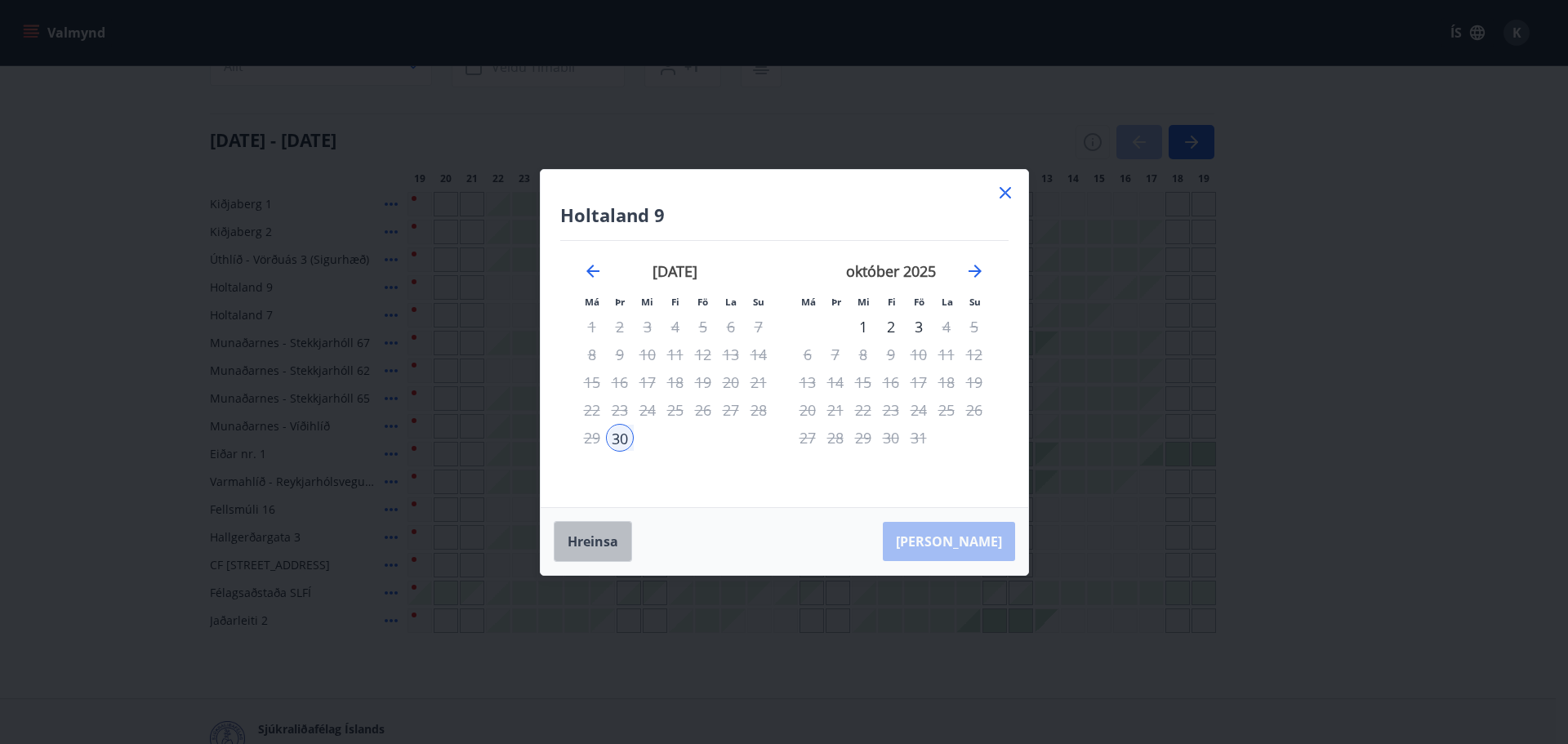
click at [586, 538] on button "Hreinsa" at bounding box center [593, 542] width 78 height 41
click at [621, 442] on div "30" at bounding box center [621, 437] width 28 height 28
click at [892, 324] on div "2" at bounding box center [892, 327] width 28 height 28
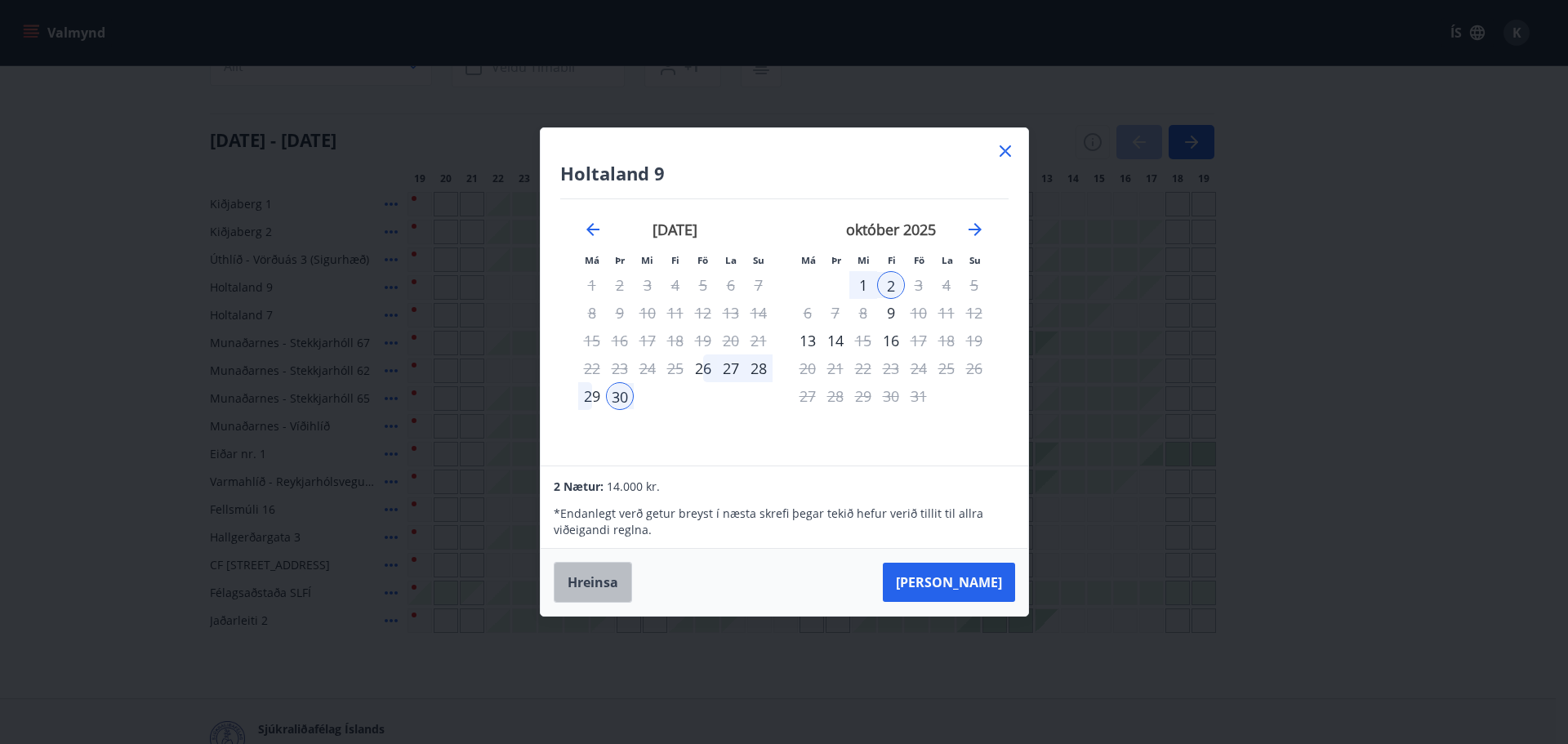
click at [596, 572] on button "Hreinsa" at bounding box center [593, 582] width 78 height 41
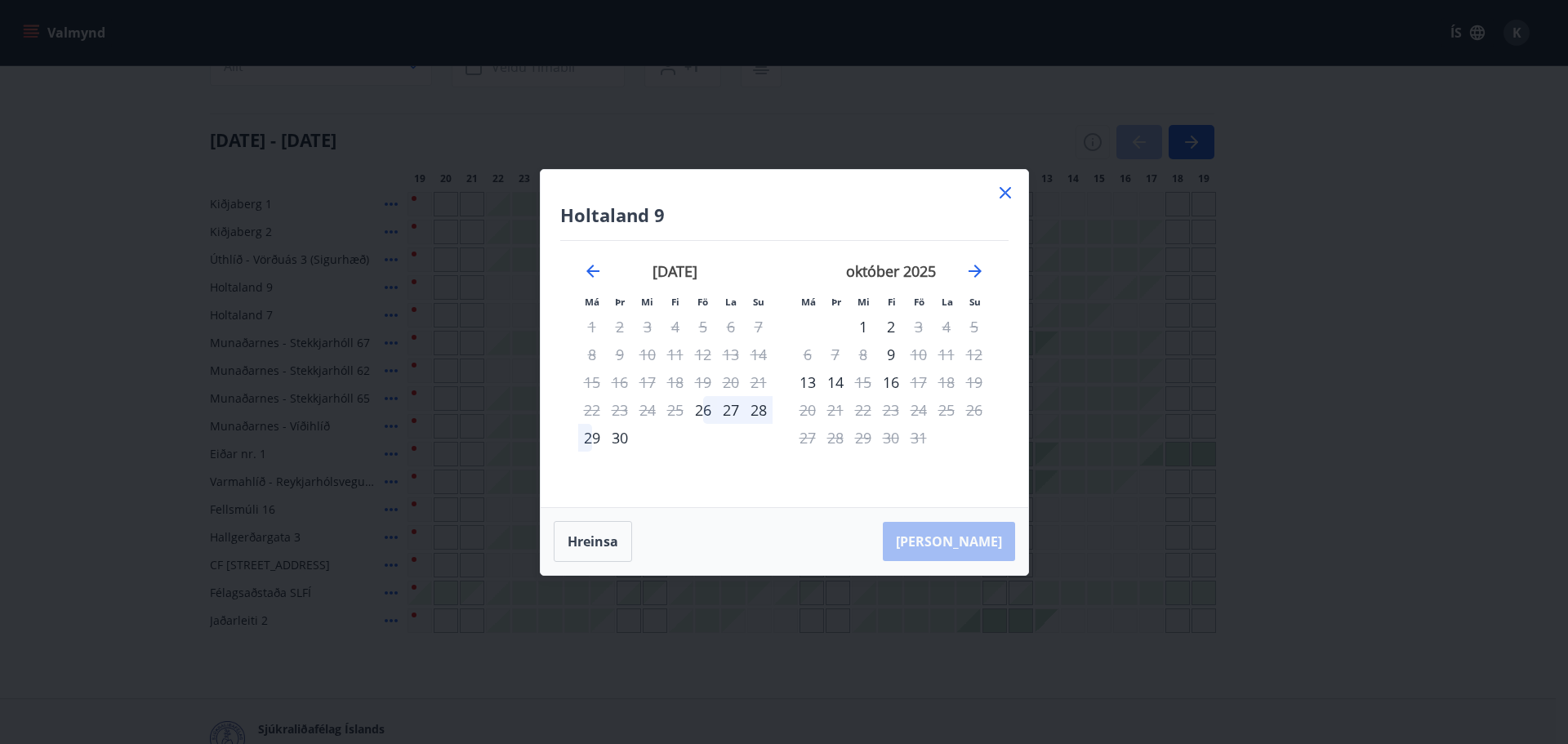
click at [623, 444] on div "30" at bounding box center [621, 437] width 28 height 28
click at [580, 547] on button "Hreinsa" at bounding box center [593, 542] width 78 height 41
click at [620, 439] on div "30" at bounding box center [621, 437] width 28 height 28
click at [860, 324] on div "1" at bounding box center [864, 327] width 28 height 28
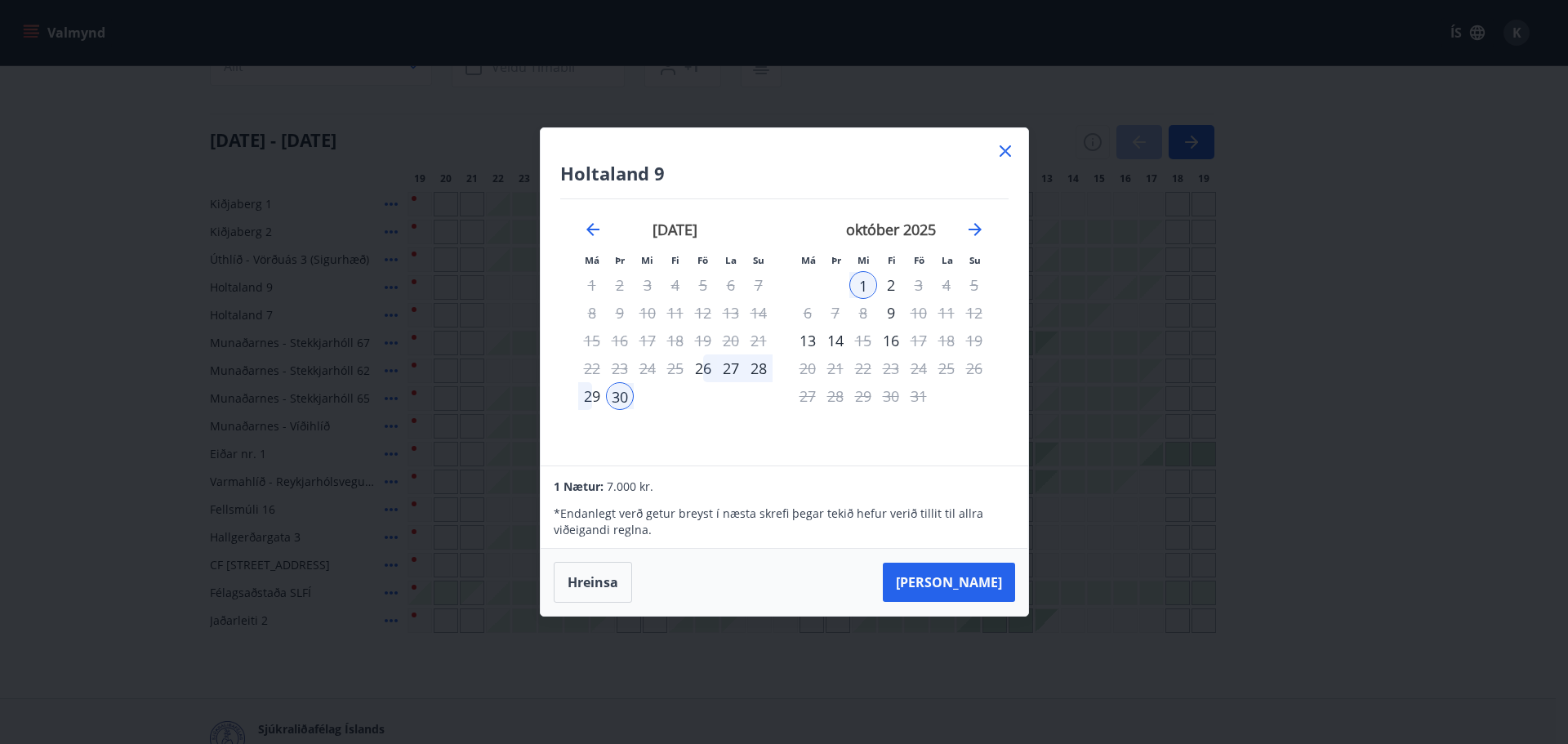
click at [619, 390] on div "30" at bounding box center [621, 397] width 28 height 28
click at [573, 596] on button "Hreinsa" at bounding box center [593, 582] width 78 height 41
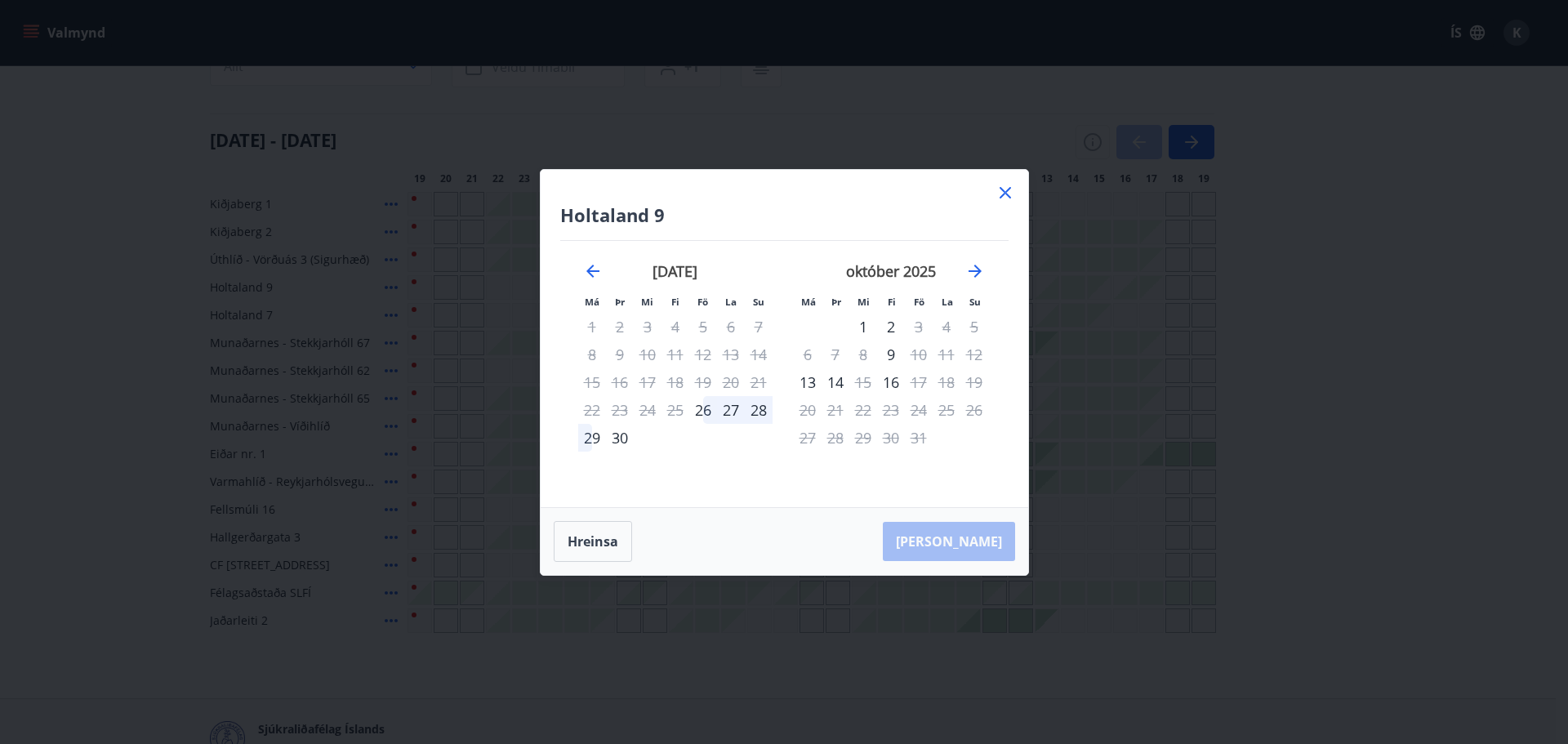
click at [620, 441] on div "30" at bounding box center [621, 437] width 28 height 28
click at [601, 545] on button "Hreinsa" at bounding box center [593, 542] width 78 height 41
click at [709, 423] on div "26" at bounding box center [703, 411] width 28 height 28
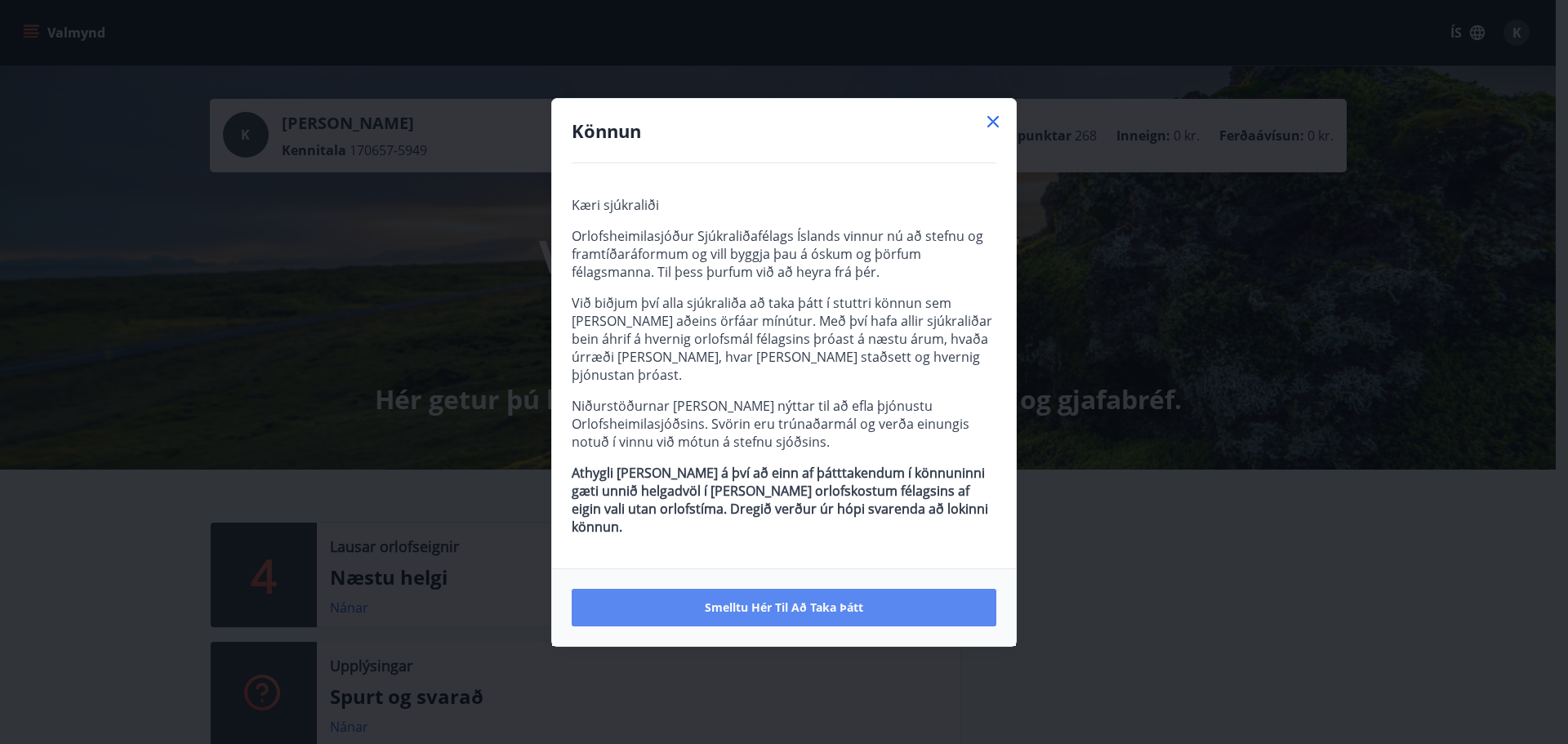
click at [809, 599] on span "Smelltu hér til að taka þátt" at bounding box center [784, 607] width 159 height 17
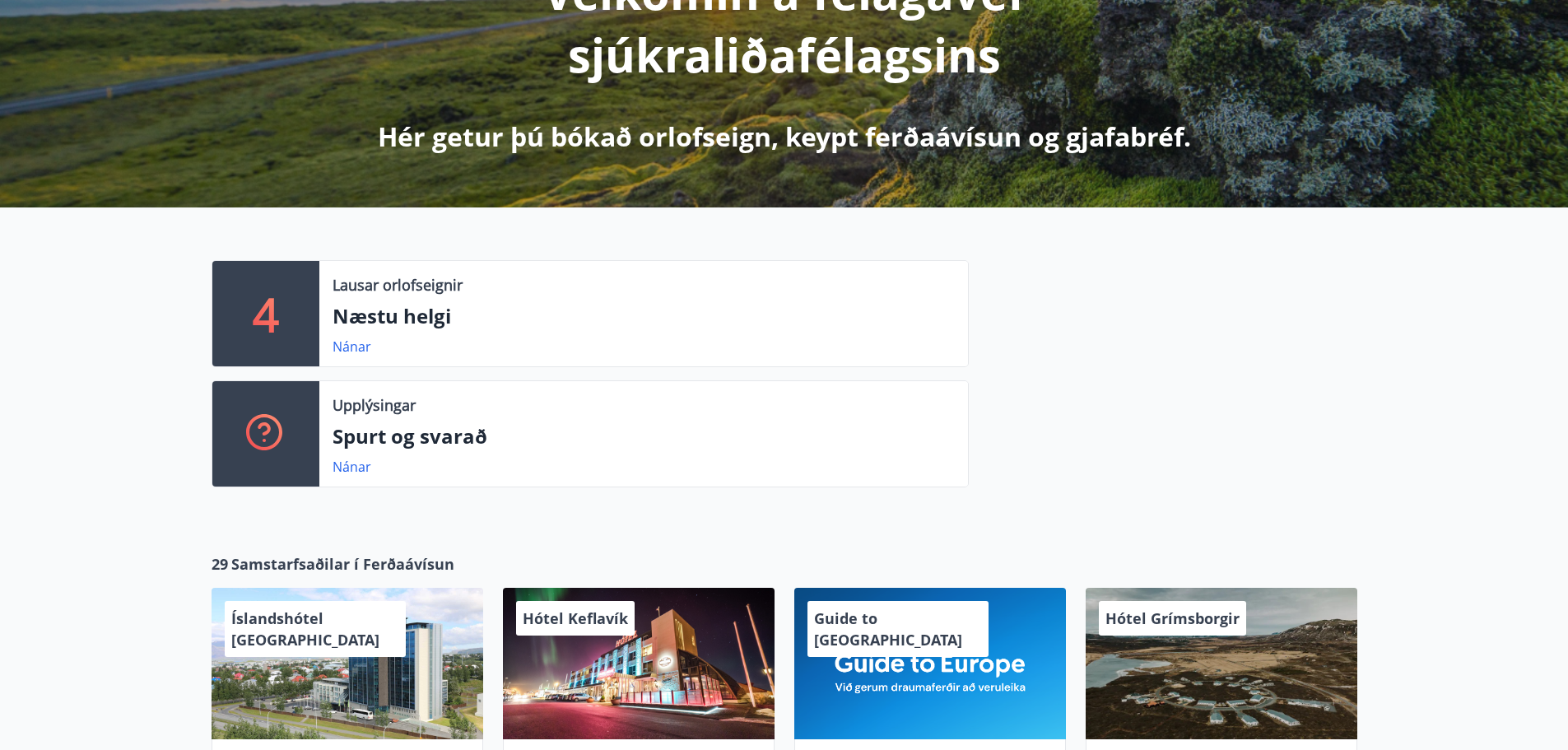
scroll to position [412, 0]
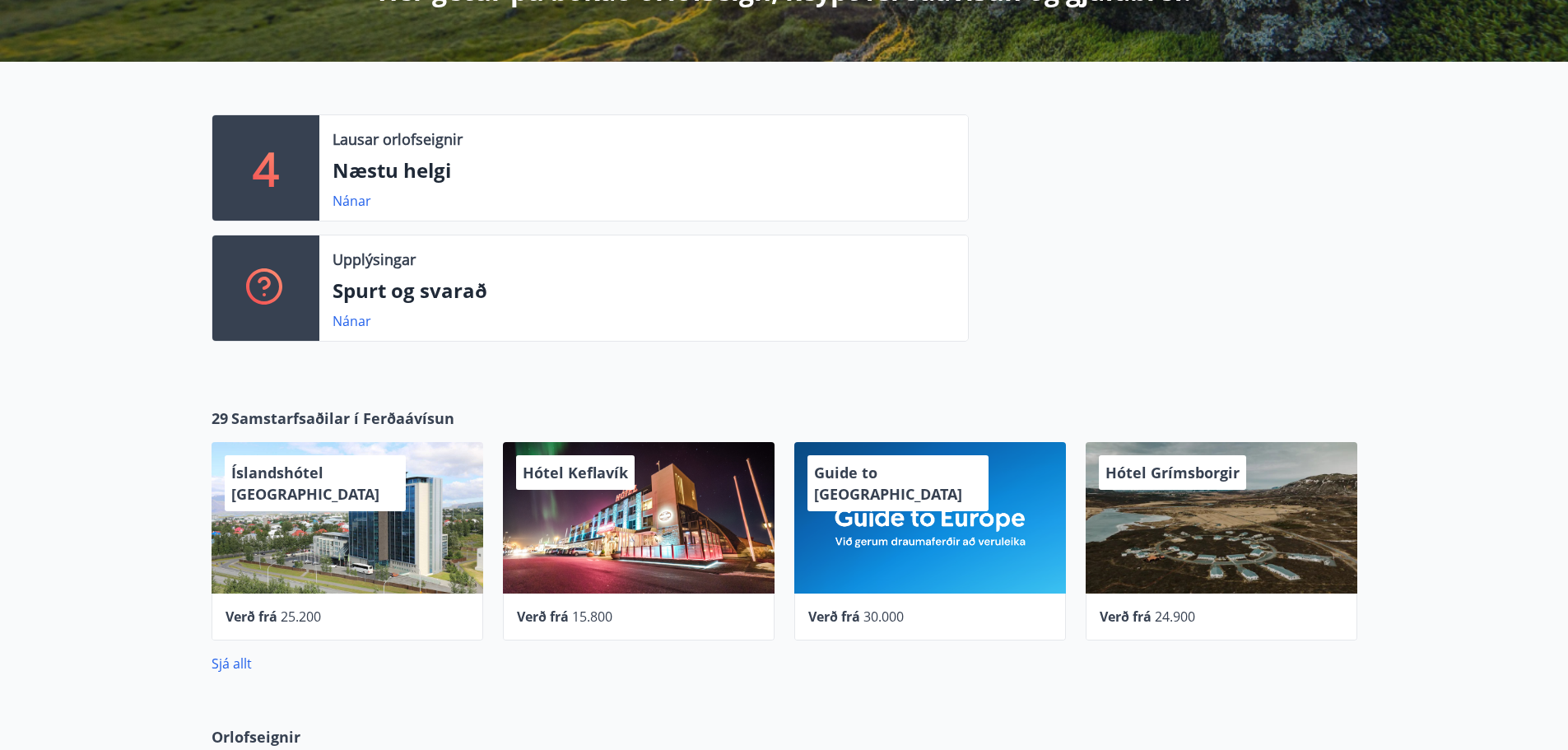
click at [366, 169] on p "Næstu helgi" at bounding box center [643, 170] width 623 height 28
click at [348, 196] on link "Nánar" at bounding box center [351, 200] width 38 height 18
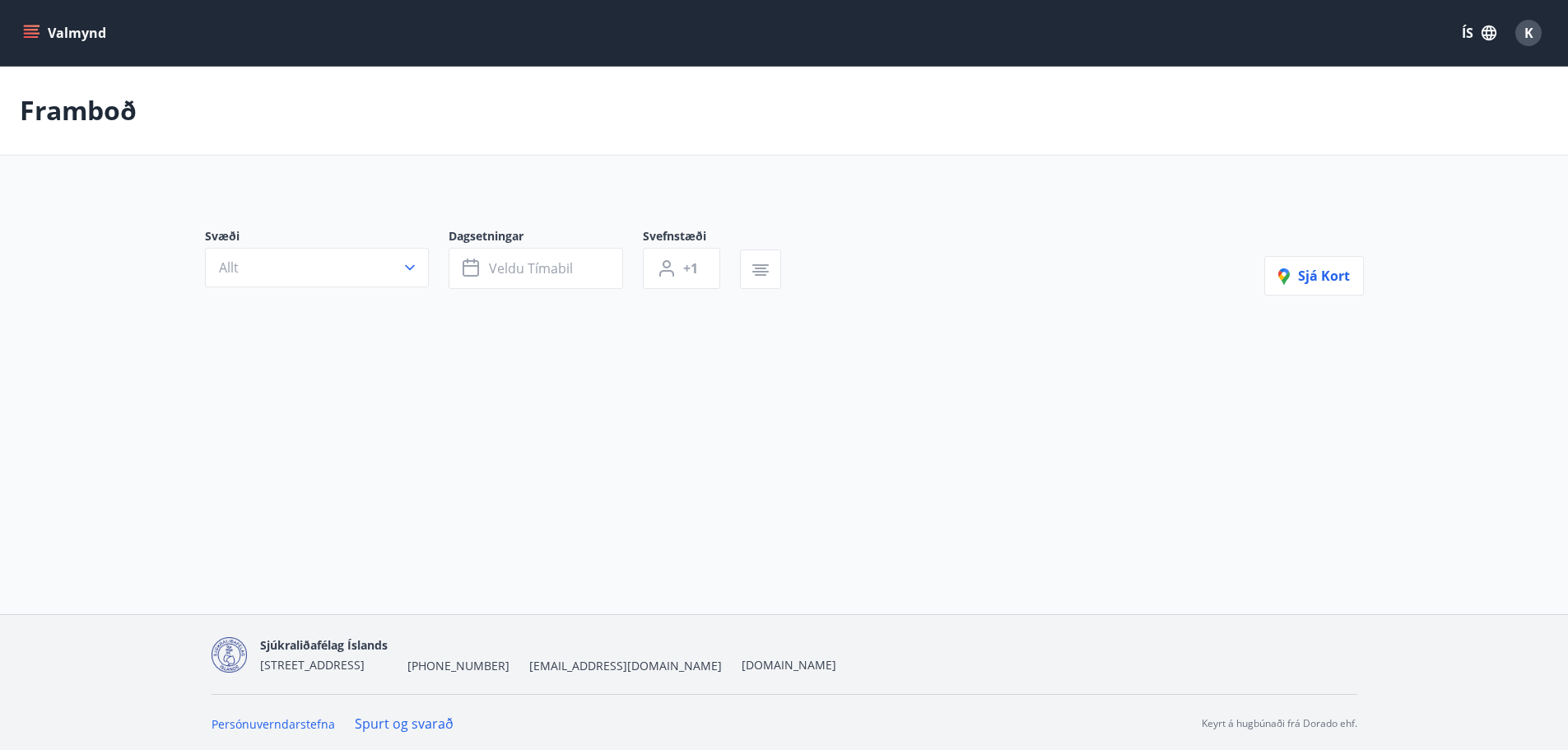
type input "*"
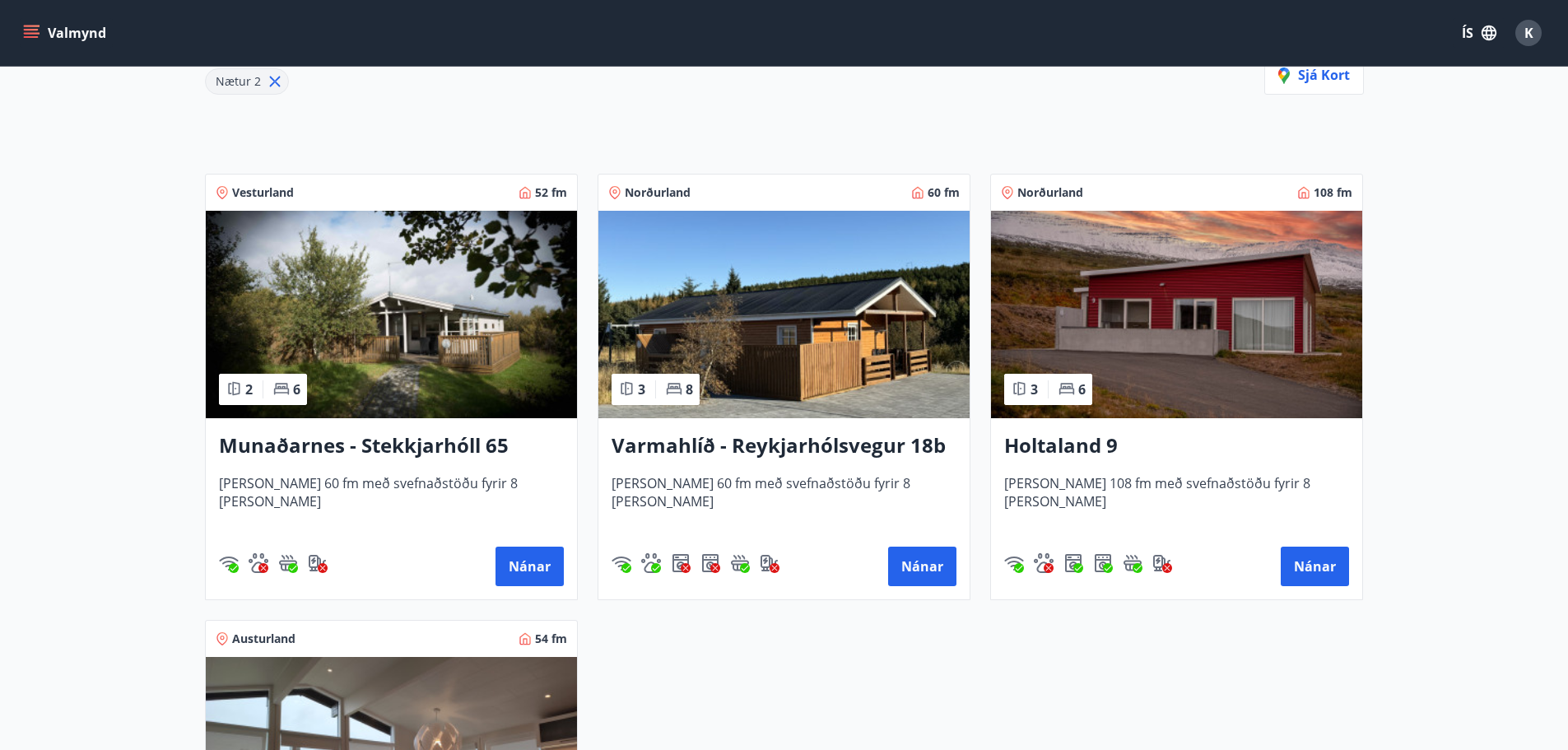
scroll to position [330, 0]
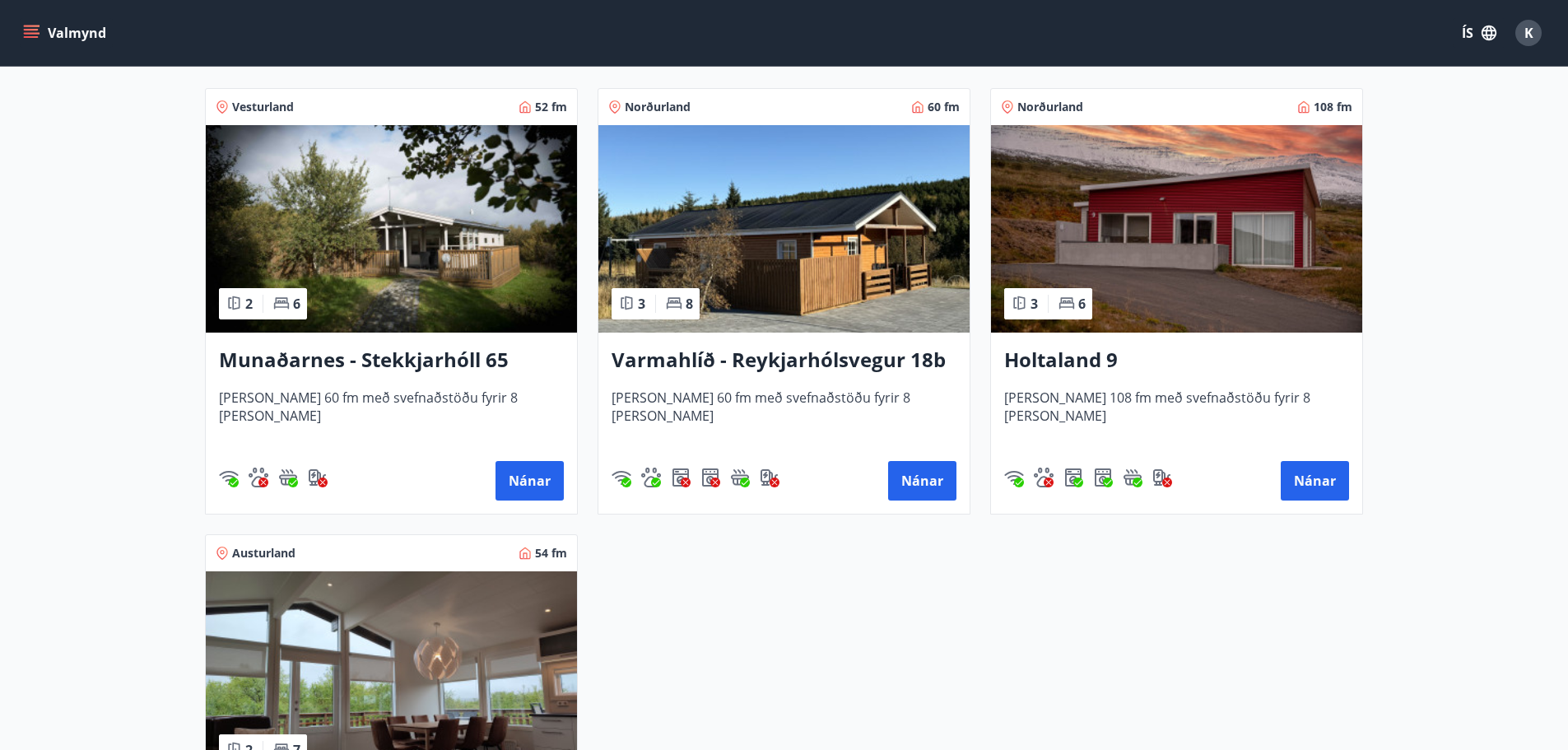
click at [1116, 359] on h3 "Holtaland 9" at bounding box center [1177, 360] width 344 height 30
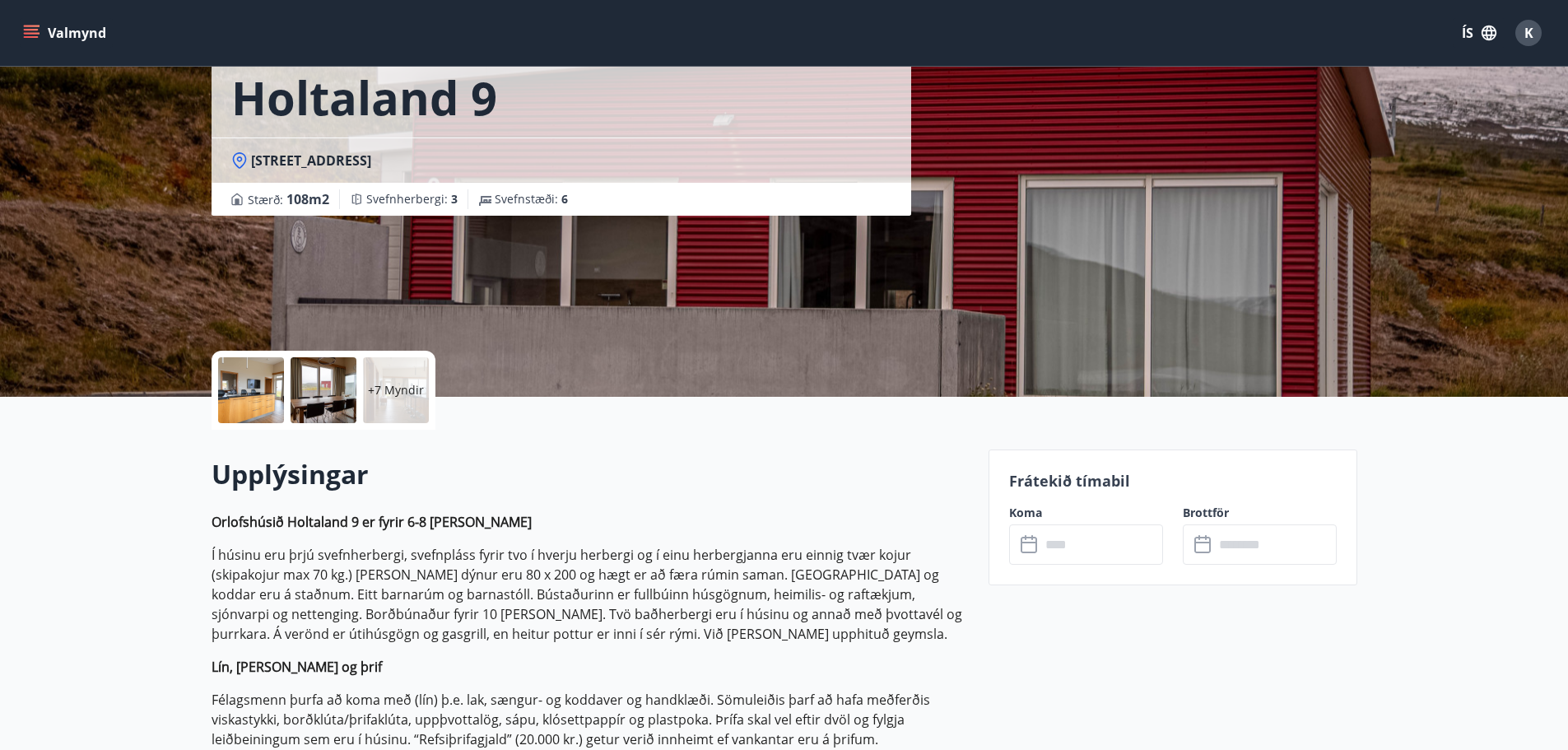
scroll to position [330, 0]
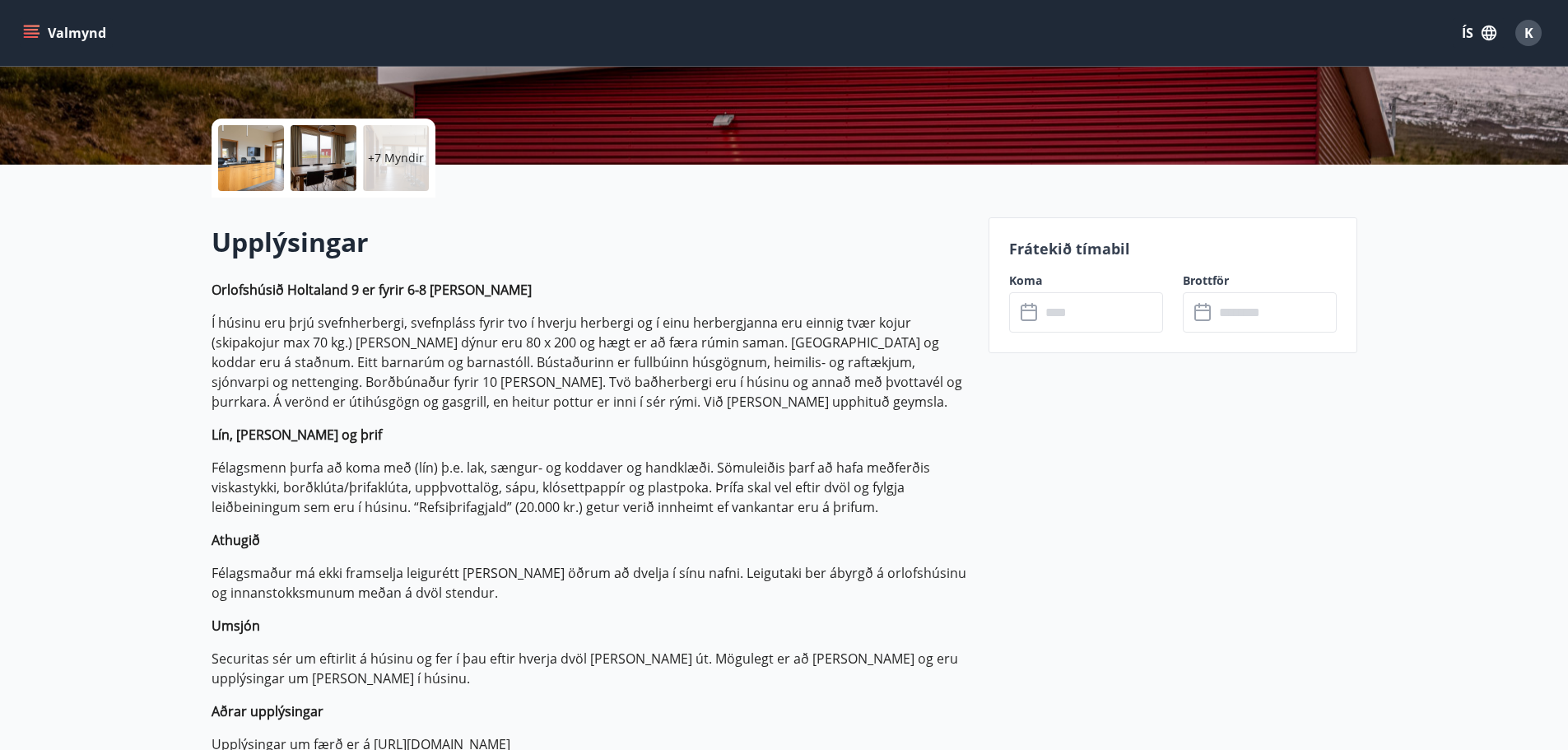
click at [1028, 312] on icon at bounding box center [1030, 313] width 20 height 20
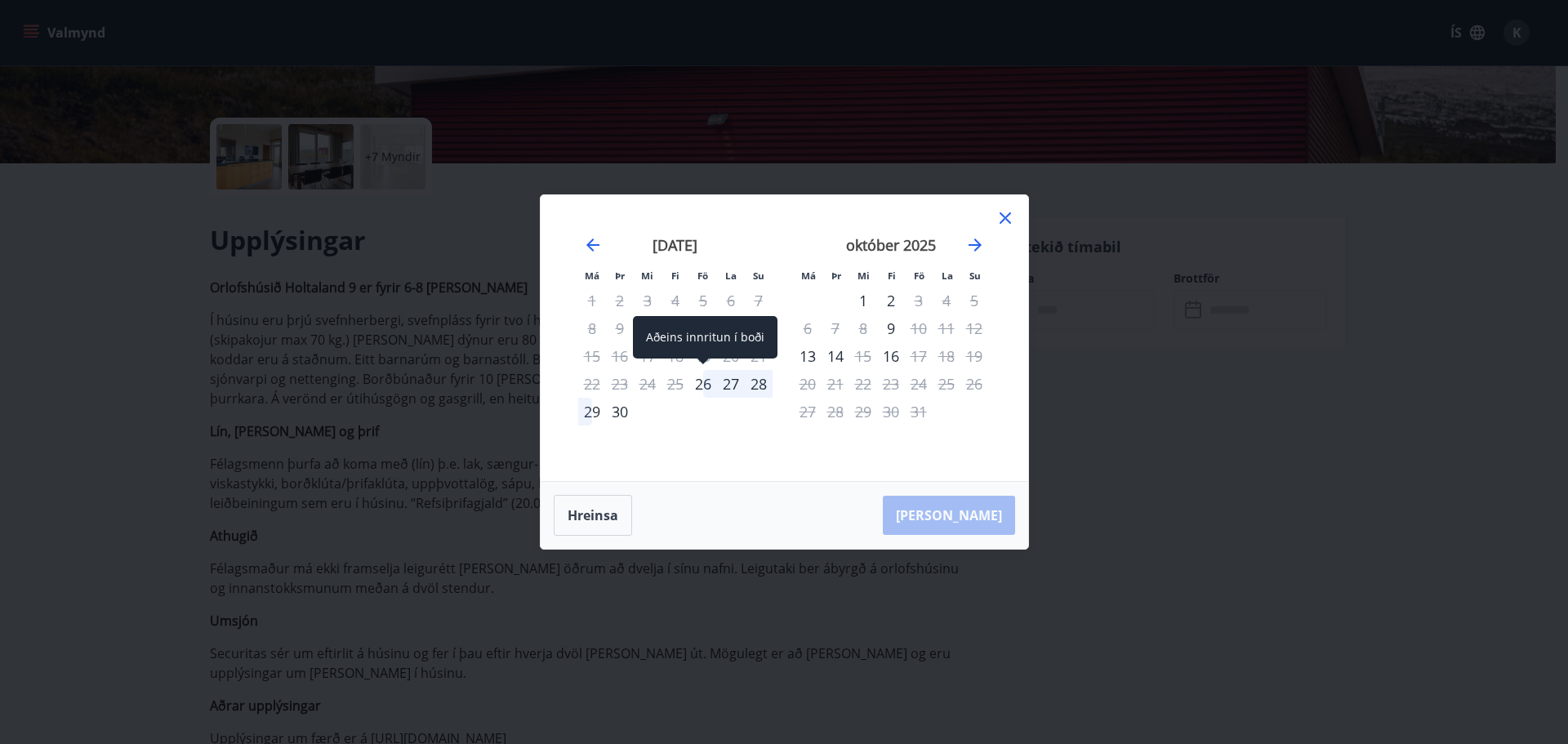
click at [708, 392] on div "26" at bounding box center [703, 384] width 28 height 28
click at [702, 386] on div "26" at bounding box center [703, 384] width 28 height 28
click at [587, 418] on div "29" at bounding box center [593, 411] width 28 height 28
click at [587, 508] on button "Hreinsa" at bounding box center [593, 516] width 78 height 41
click at [699, 378] on div "26" at bounding box center [703, 384] width 28 height 28
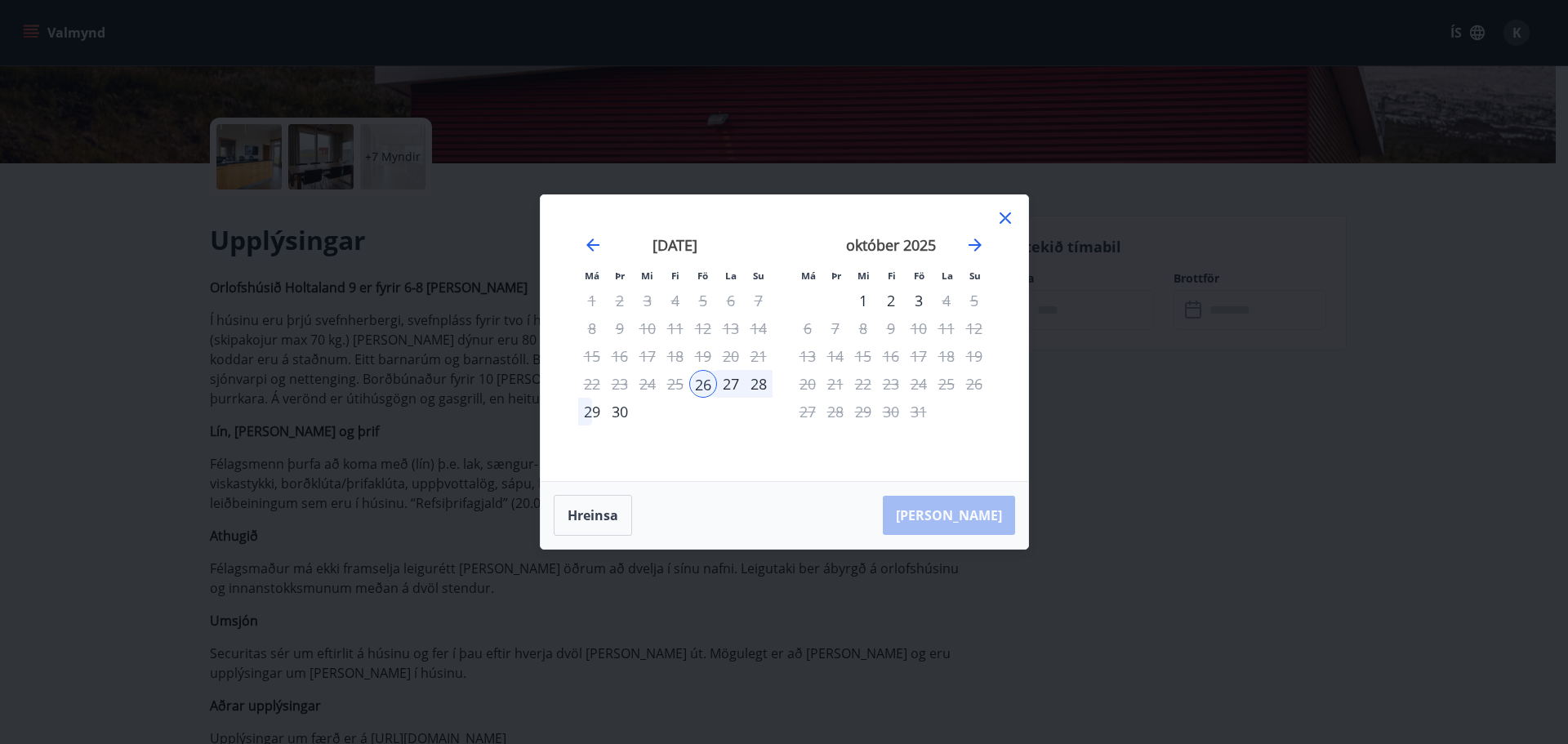
click at [588, 415] on div "29" at bounding box center [593, 411] width 28 height 28
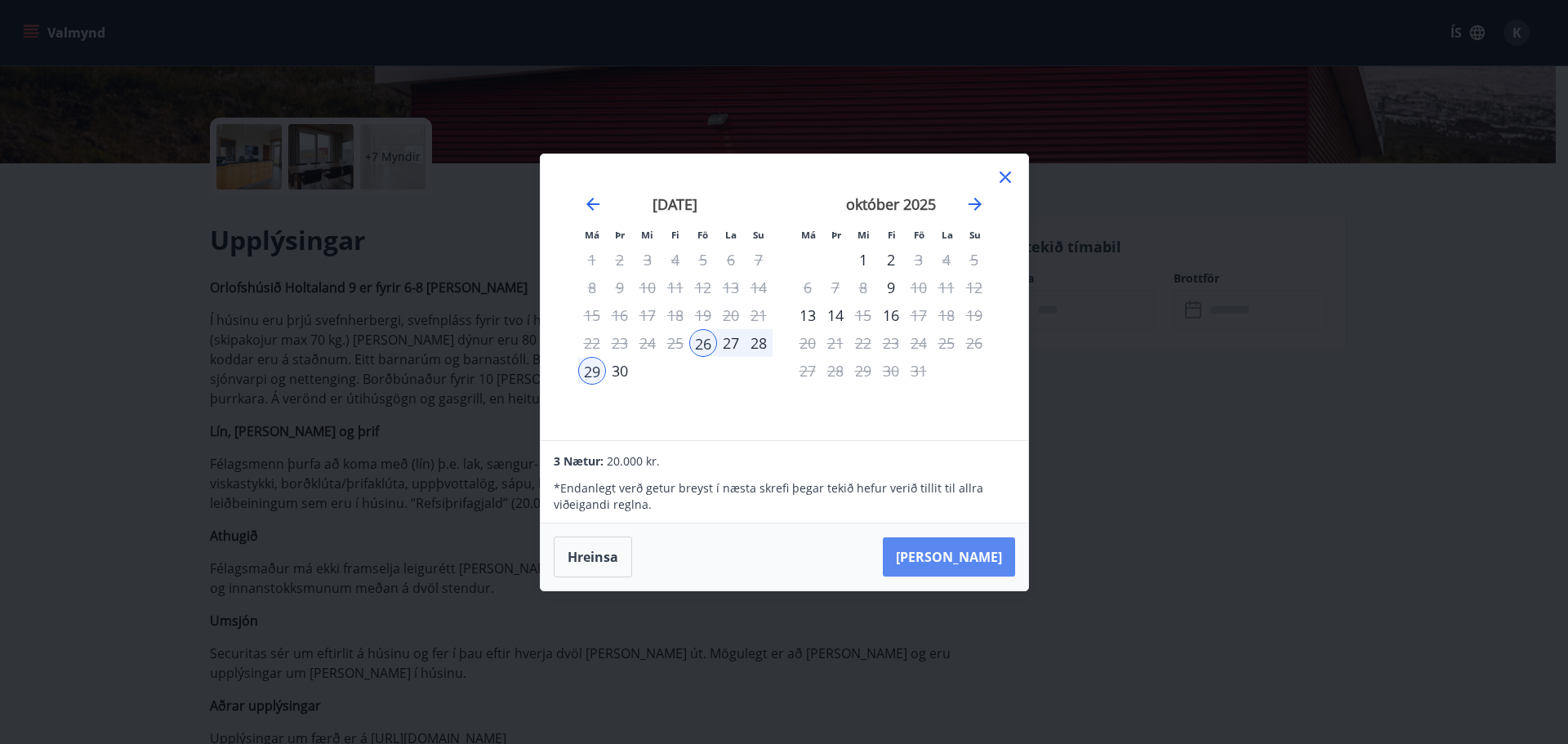
click at [948, 544] on button "Taka Frá" at bounding box center [949, 557] width 132 height 39
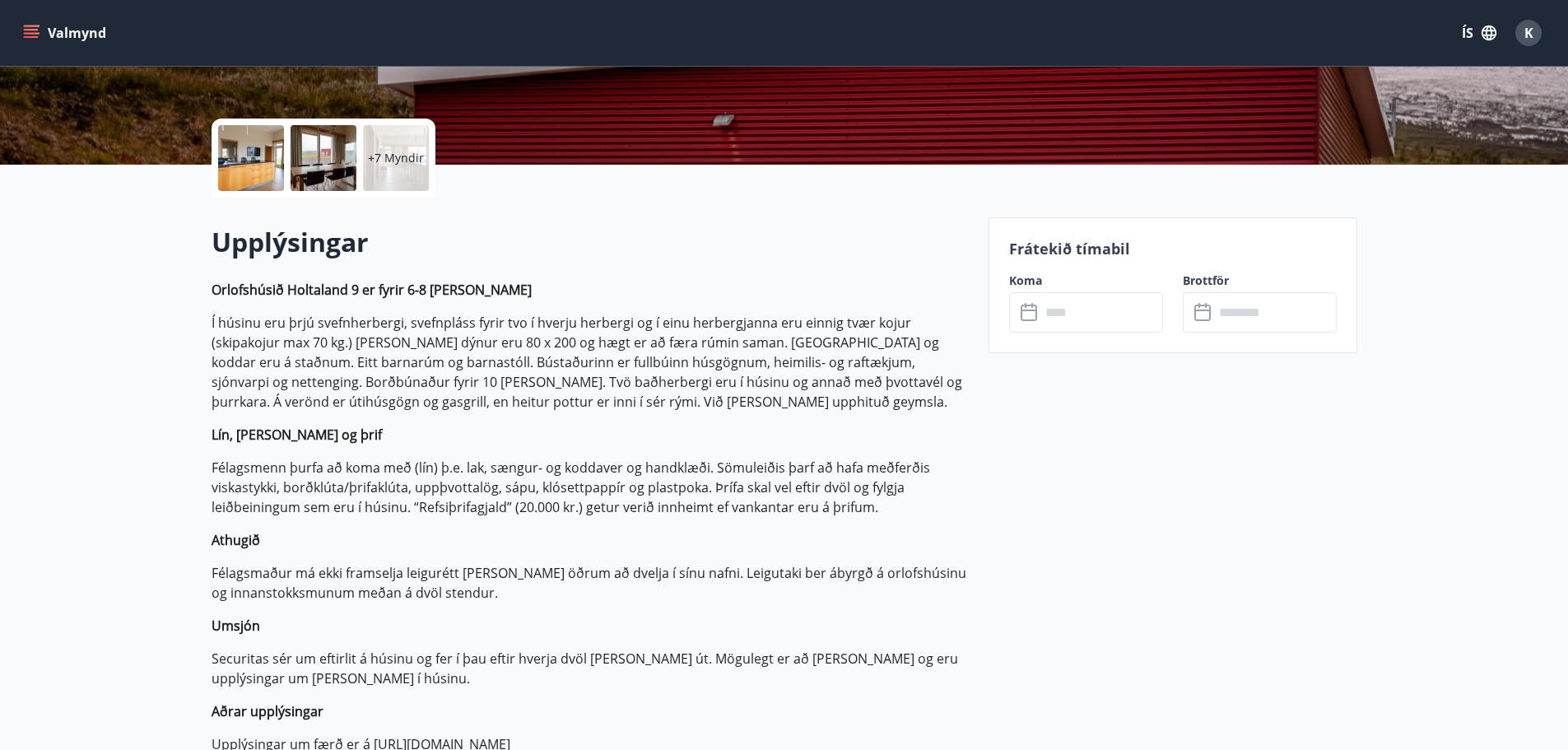
type input "******"
click at [1246, 464] on button "Greiða" at bounding box center [1260, 463] width 154 height 39
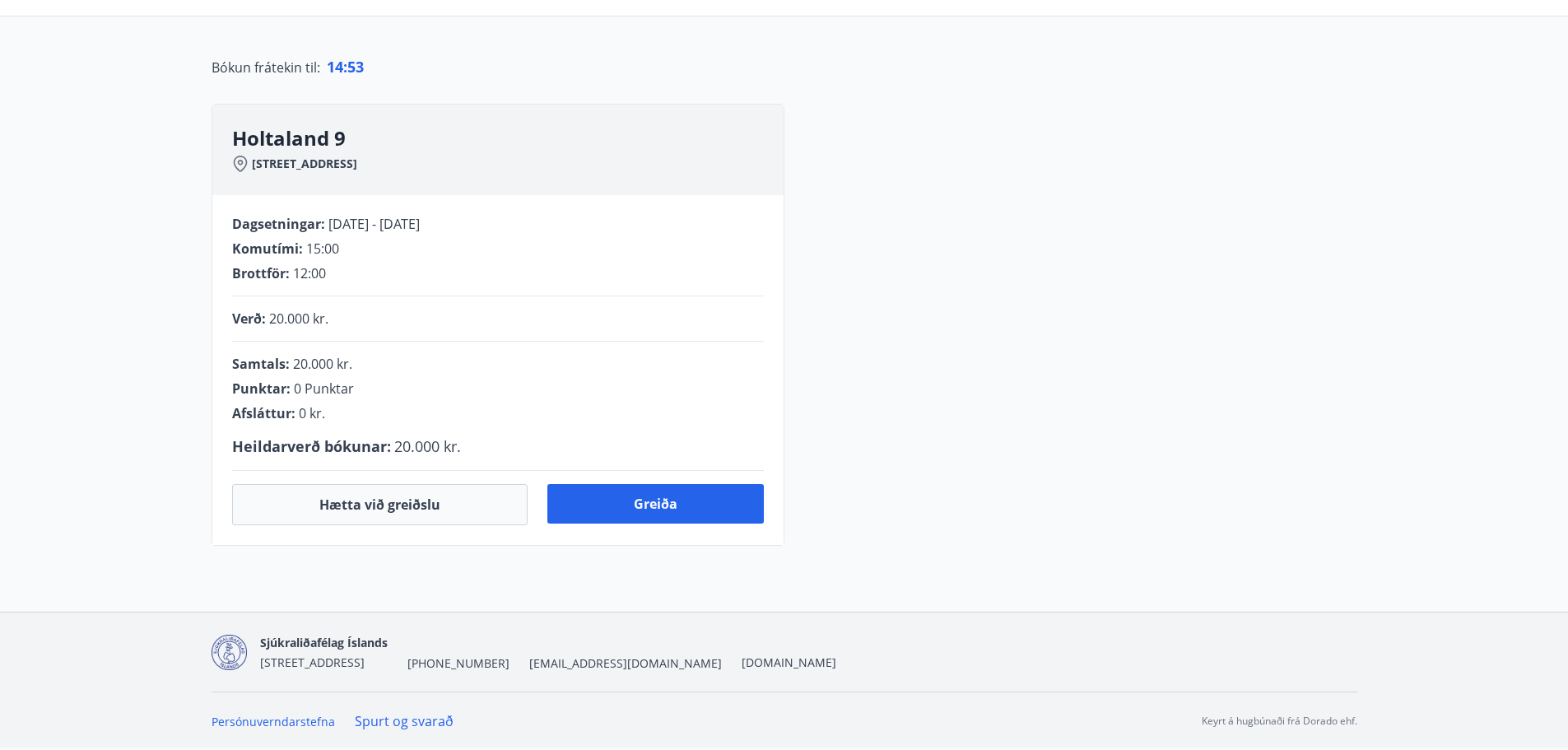
scroll to position [330, 0]
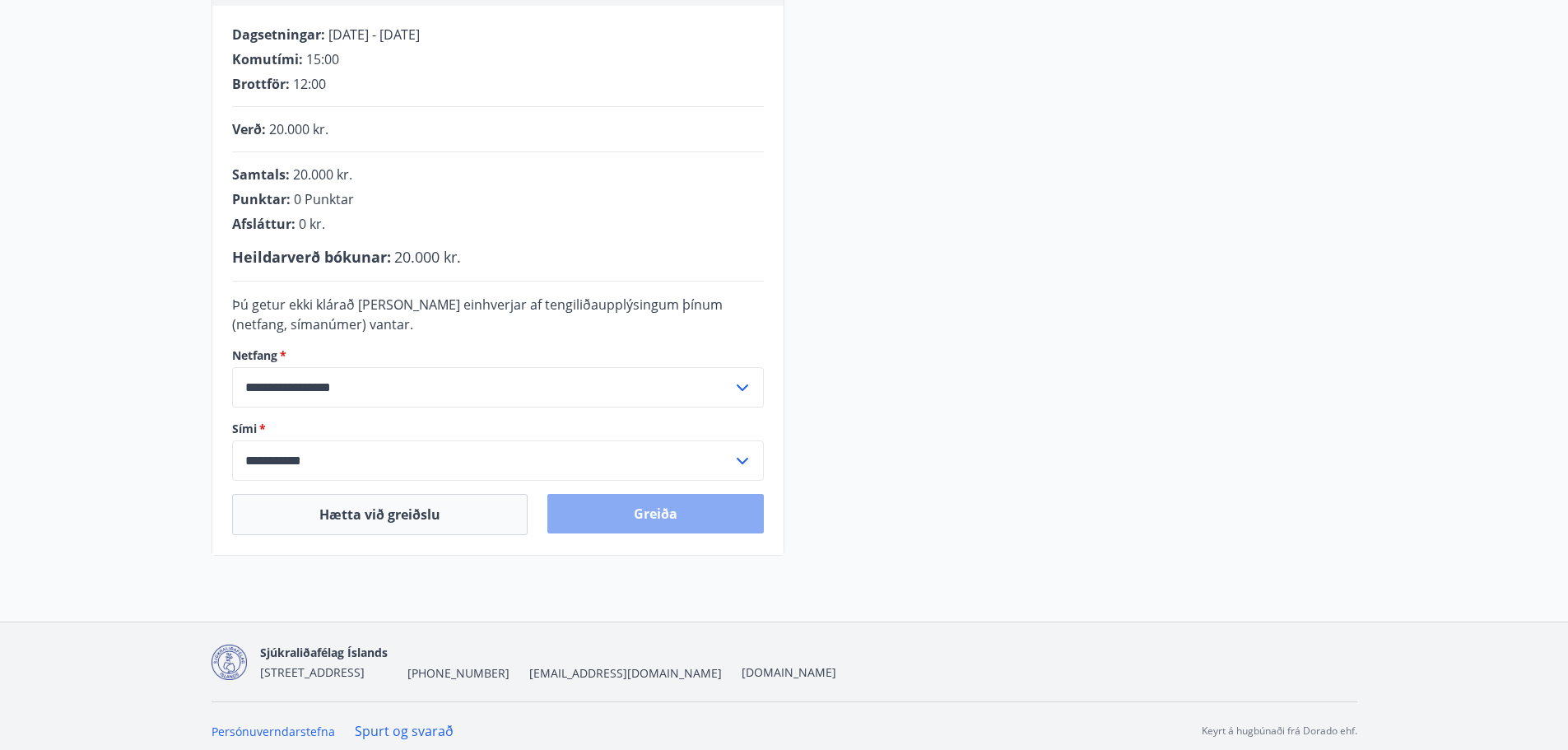
click at [645, 512] on button "Greiða" at bounding box center [655, 514] width 216 height 39
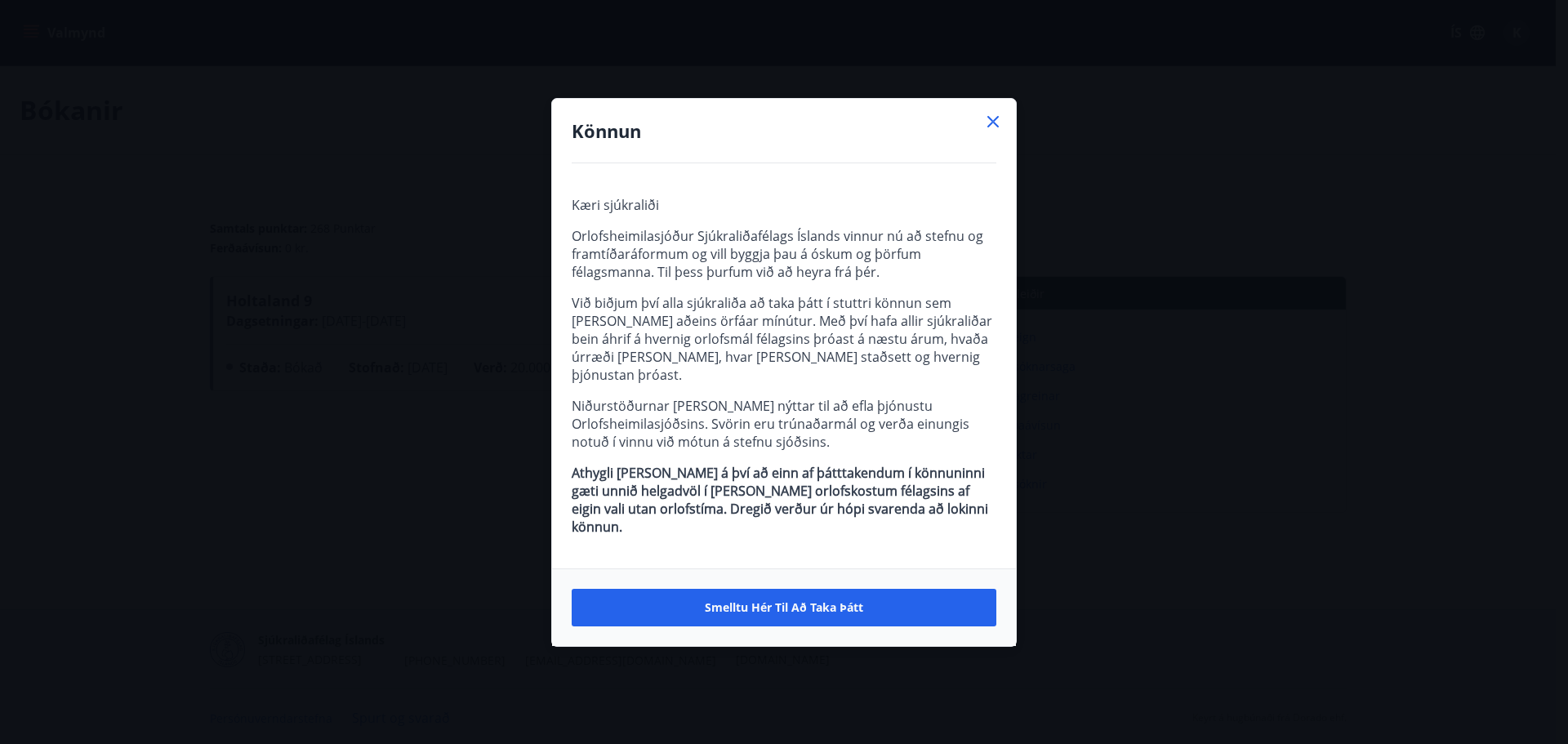
click at [1000, 132] on icon at bounding box center [993, 121] width 20 height 20
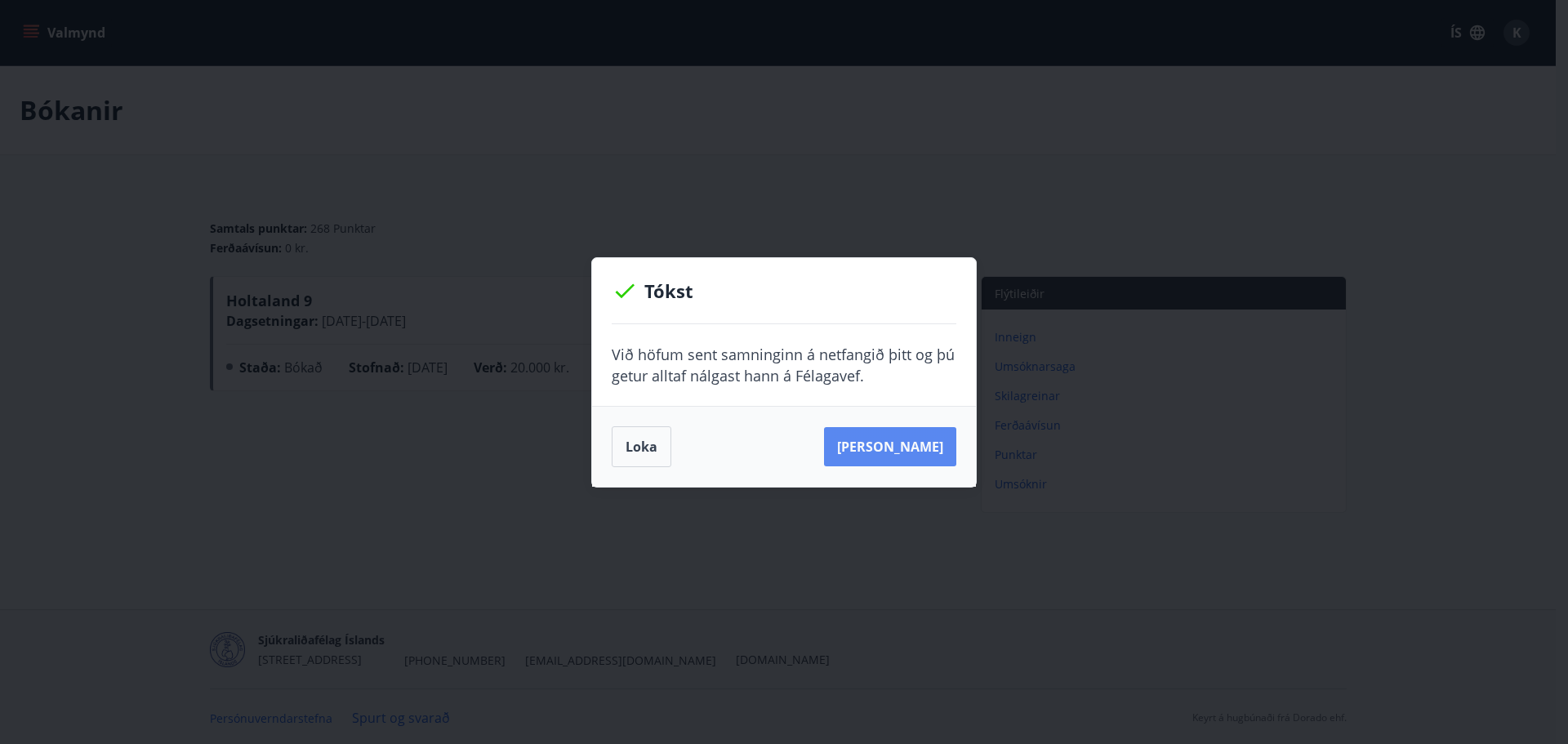
click at [905, 444] on button "[PERSON_NAME]" at bounding box center [890, 447] width 132 height 39
click at [634, 445] on button "Loka" at bounding box center [642, 447] width 59 height 41
